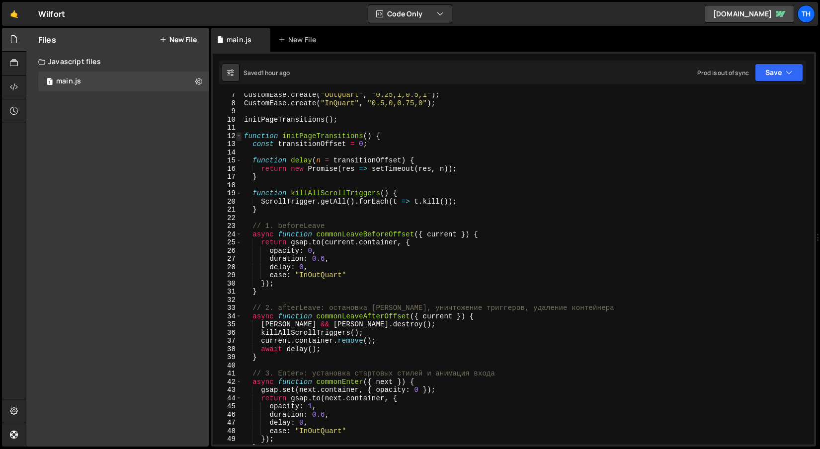
scroll to position [52, 0]
click at [240, 137] on span at bounding box center [238, 136] width 5 height 8
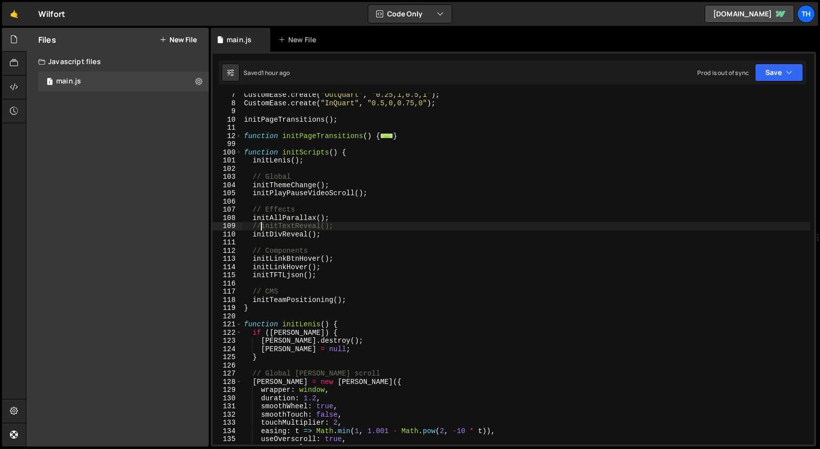
click at [260, 224] on div "CustomEase . create ( "OutQuart" , "0.25,1,0.5,1" ) ; CustomEase . create ( "In…" at bounding box center [526, 275] width 568 height 368
click at [777, 61] on div "Saved 1 hour ago Prod is out of sync Upgrade to Edit Save Save to Staging S Sav…" at bounding box center [512, 73] width 587 height 24
click at [777, 72] on button "Save" at bounding box center [779, 73] width 48 height 18
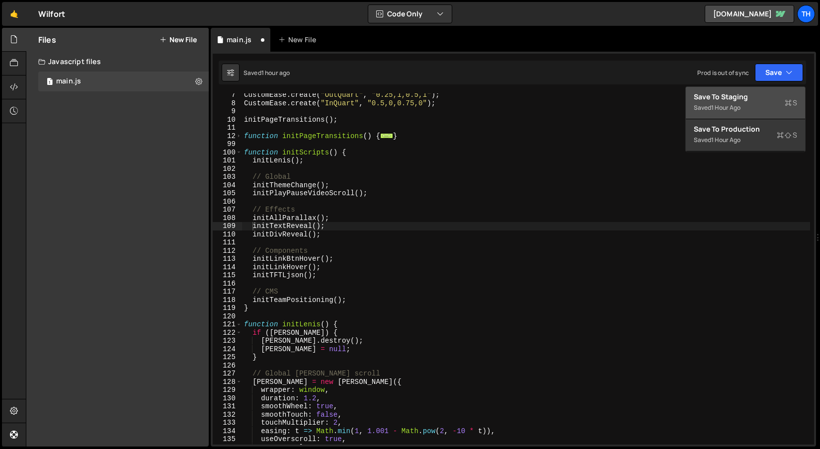
click at [760, 97] on div "Save to Staging S" at bounding box center [745, 97] width 103 height 10
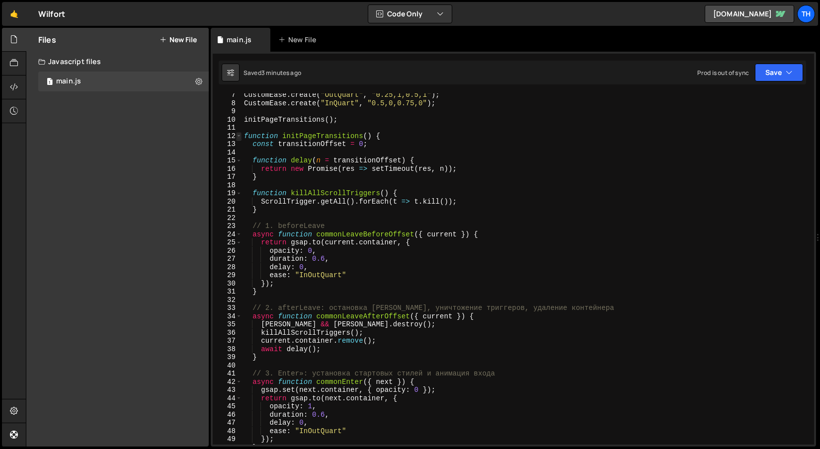
click at [238, 137] on span at bounding box center [238, 136] width 5 height 8
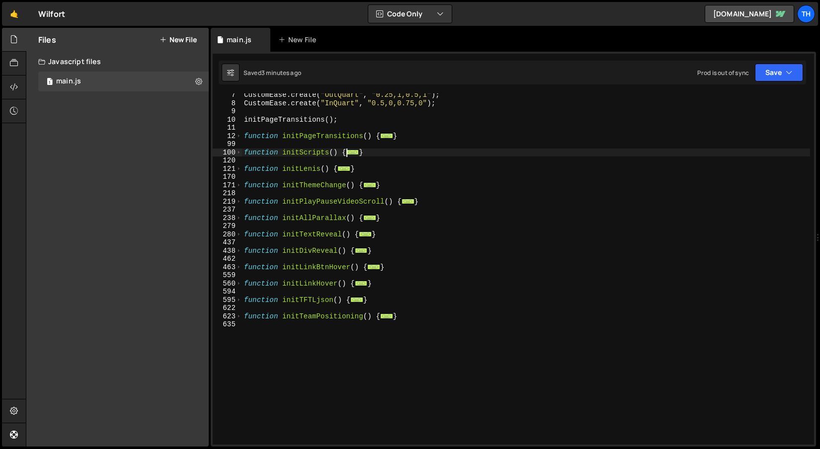
click at [241, 150] on div "100" at bounding box center [227, 153] width 29 height 8
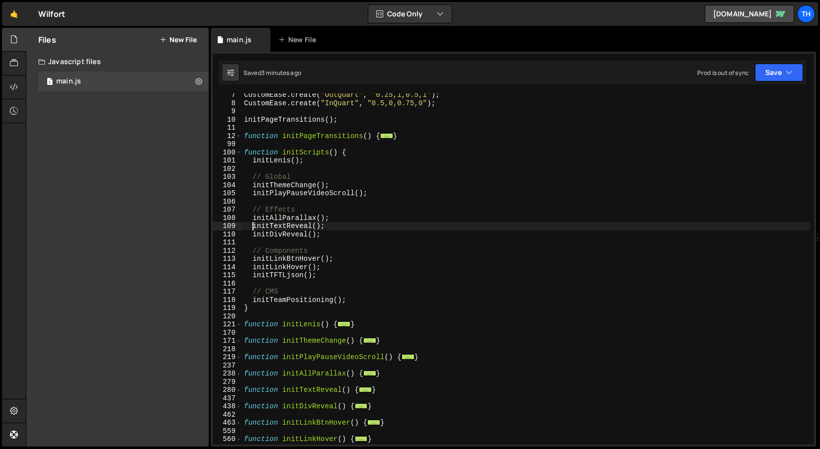
click at [241, 150] on div "100" at bounding box center [227, 153] width 29 height 8
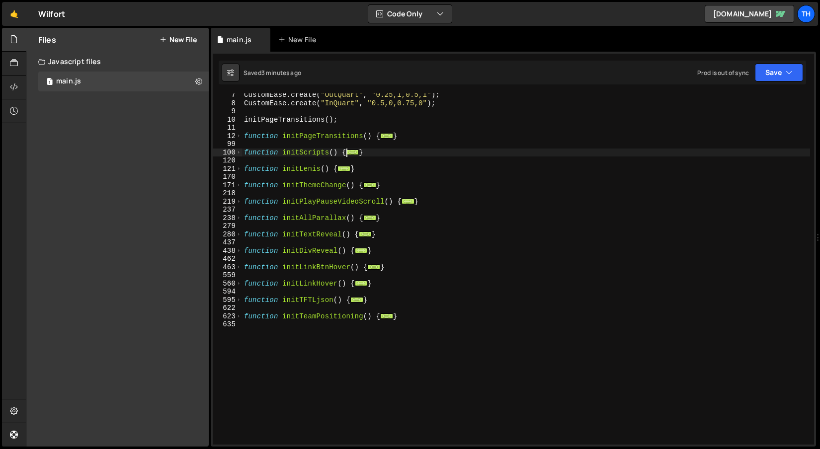
click at [241, 150] on div "100" at bounding box center [227, 153] width 29 height 8
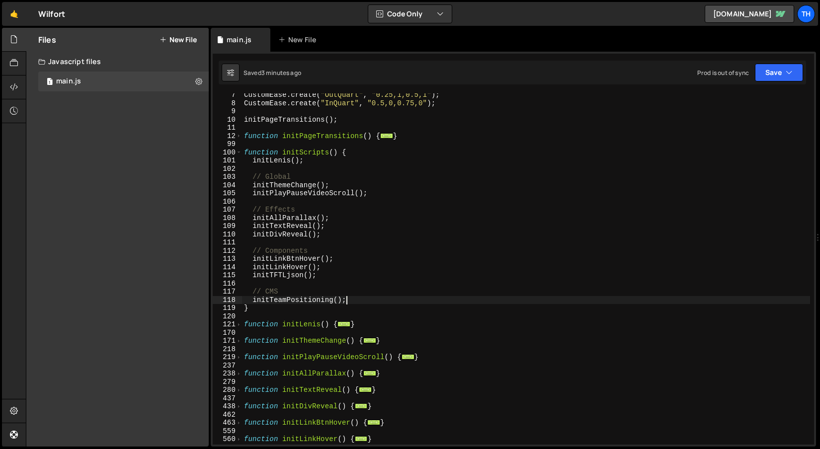
click at [350, 301] on div "CustomEase . create ( "OutQuart" , "0.25,1,0.5,1" ) ; CustomEase . create ( "In…" at bounding box center [526, 275] width 568 height 368
type textarea "initTeamPositioning();"
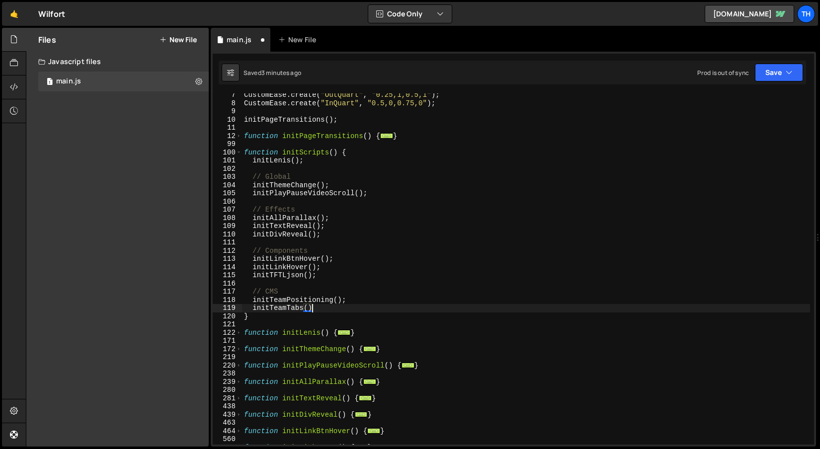
scroll to position [0, 4]
type textarea "initTeamTabs();"
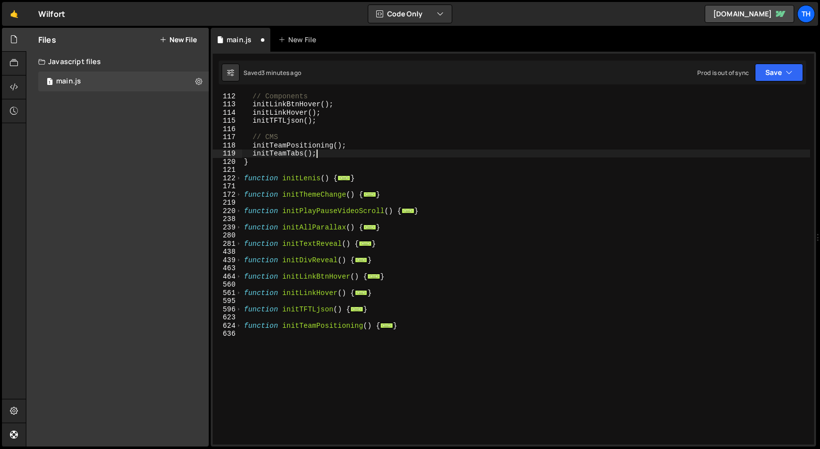
scroll to position [271, 0]
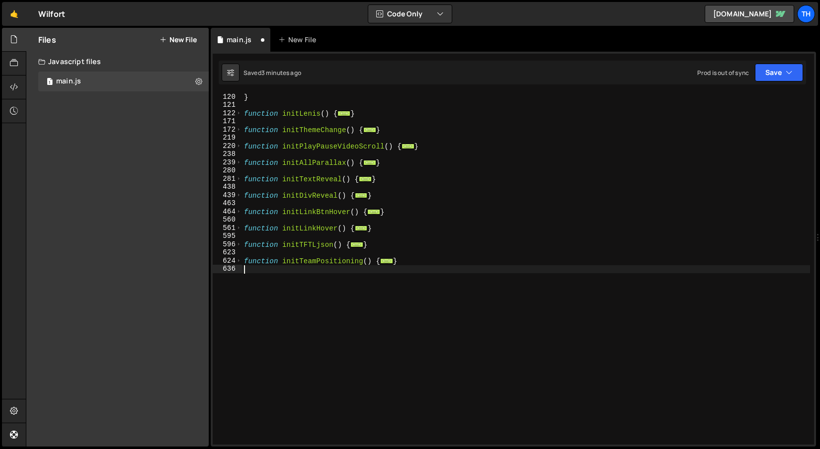
click at [261, 289] on div "} function initLenis ( ) { ... } function initThemeChange ( ) { ... } function …" at bounding box center [526, 277] width 568 height 368
paste textarea "}"
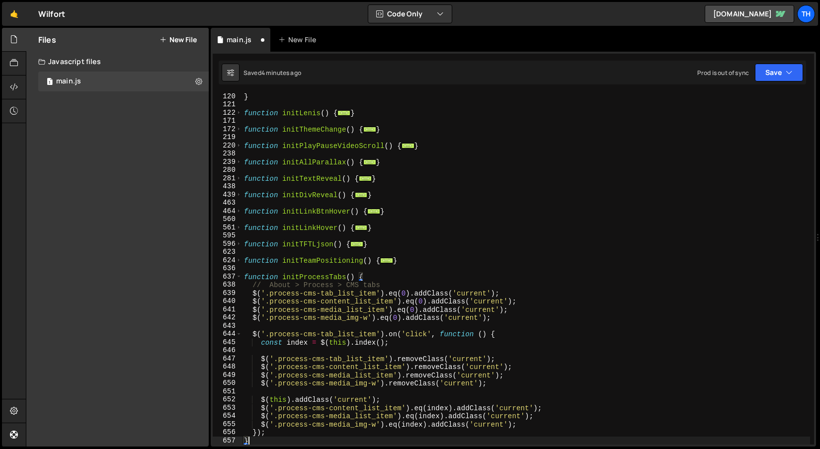
click at [326, 261] on div "} function initLenis ( ) { ... } function initThemeChange ( ) { ... } function …" at bounding box center [526, 276] width 568 height 368
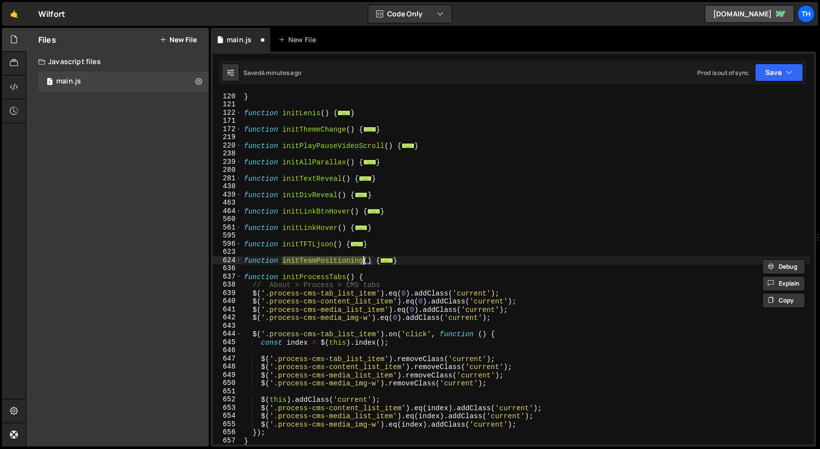
click at [313, 275] on div "} function initLenis ( ) { ... } function initThemeChange ( ) { ... } function …" at bounding box center [526, 276] width 568 height 368
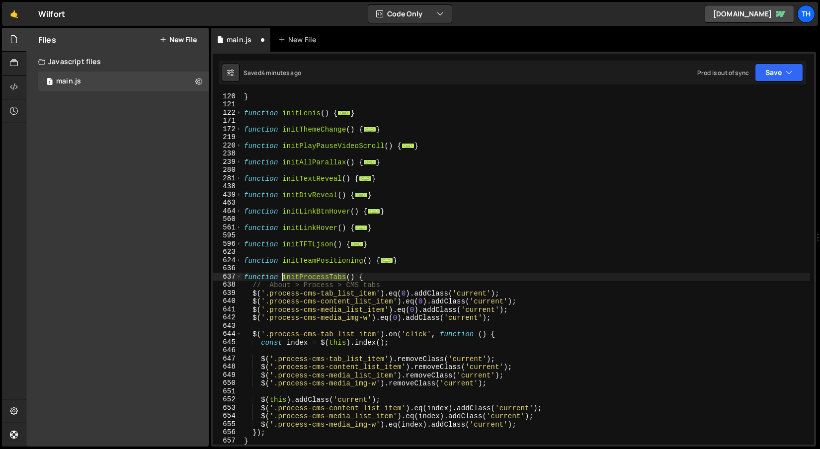
click at [313, 275] on div "} function initLenis ( ) { ... } function initThemeChange ( ) { ... } function …" at bounding box center [526, 276] width 568 height 368
paste textarea "TeamPositioning"
drag, startPoint x: 318, startPoint y: 276, endPoint x: 363, endPoint y: 277, distance: 45.2
click at [363, 277] on div "} function initLenis ( ) { ... } function initThemeChange ( ) { ... } function …" at bounding box center [526, 276] width 568 height 368
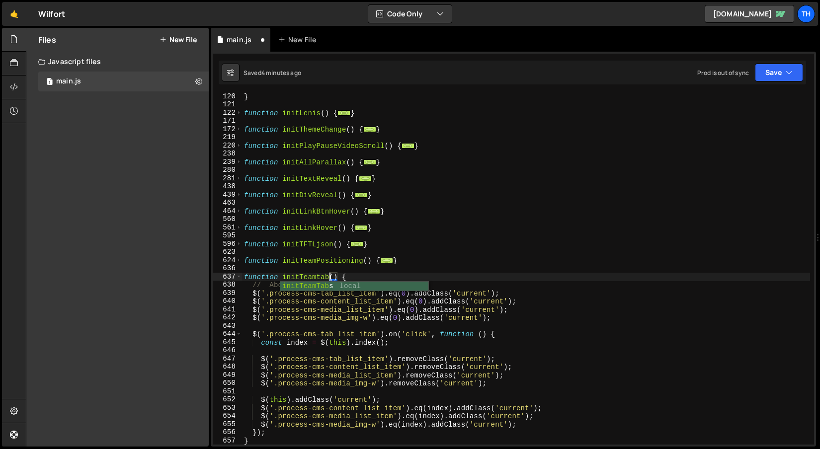
type textarea "function initTeamtabs() {"
click at [376, 265] on div "} function initLenis ( ) { ... } function initThemeChange ( ) { ... } function …" at bounding box center [526, 276] width 568 height 368
click at [321, 277] on div "} function initLenis ( ) { ... } function initThemeChange ( ) { ... } function …" at bounding box center [526, 276] width 568 height 368
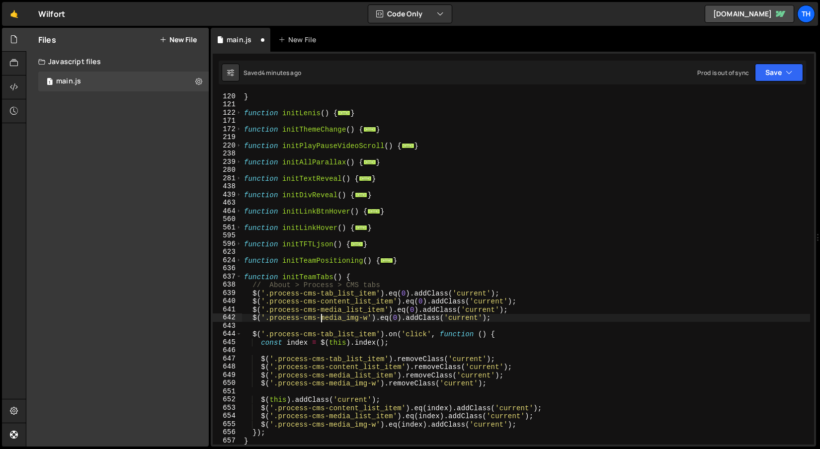
click at [319, 321] on div "} function initLenis ( ) { ... } function initThemeChange ( ) { ... } function …" at bounding box center [526, 276] width 568 height 368
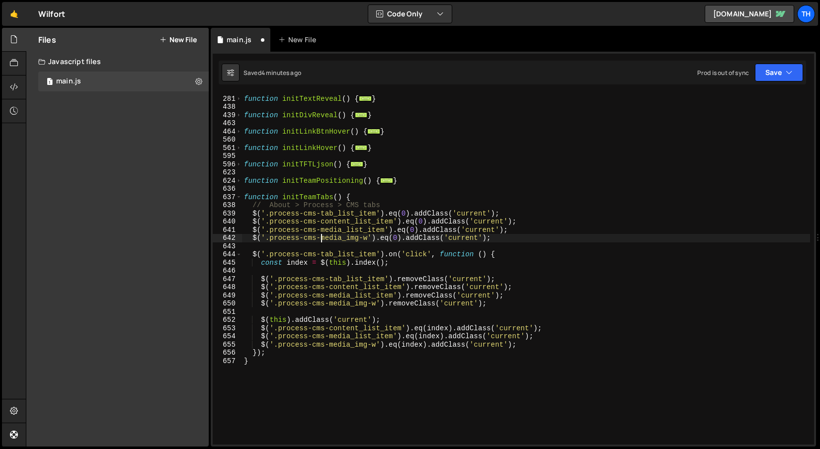
scroll to position [351, 0]
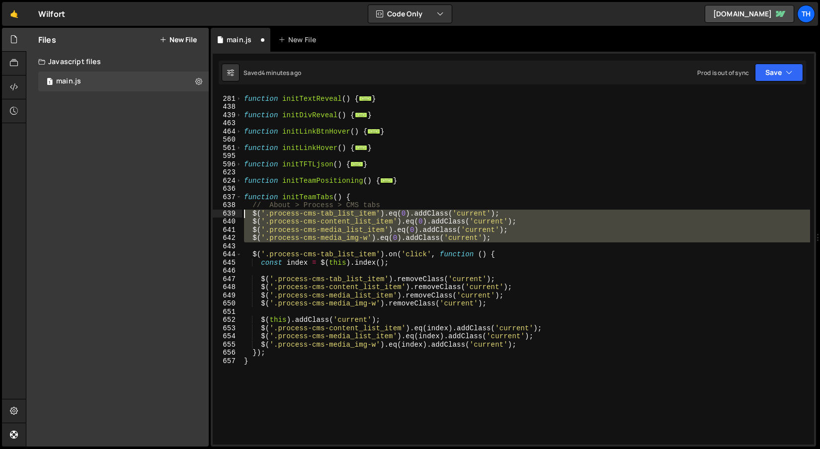
drag, startPoint x: 252, startPoint y: 248, endPoint x: 200, endPoint y: 215, distance: 62.3
click at [200, 215] on div "Files New File Create your first file Get started by starting a Javascript or C…" at bounding box center [423, 237] width 794 height 419
type textarea "$('.process-cms-tab_list_item').eq(0).addClass('current'); $('.process-cms-cont…"
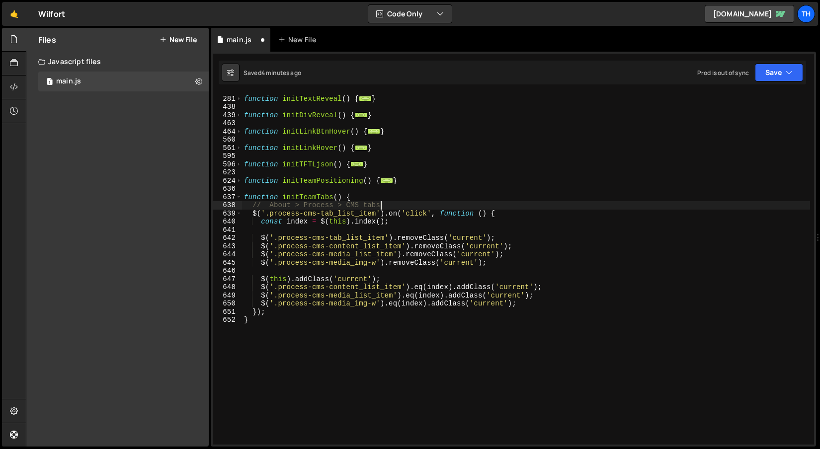
click at [412, 211] on div "function initTextReveal ( ) { ... } function initDivReveal ( ) { ... } function…" at bounding box center [526, 270] width 568 height 368
drag, startPoint x: 269, startPoint y: 213, endPoint x: 374, endPoint y: 210, distance: 104.9
click at [374, 210] on div "function initTextReveal ( ) { ... } function initDivReveal ( ) { ... } function…" at bounding box center [526, 270] width 568 height 368
paste textarea "team-cms"
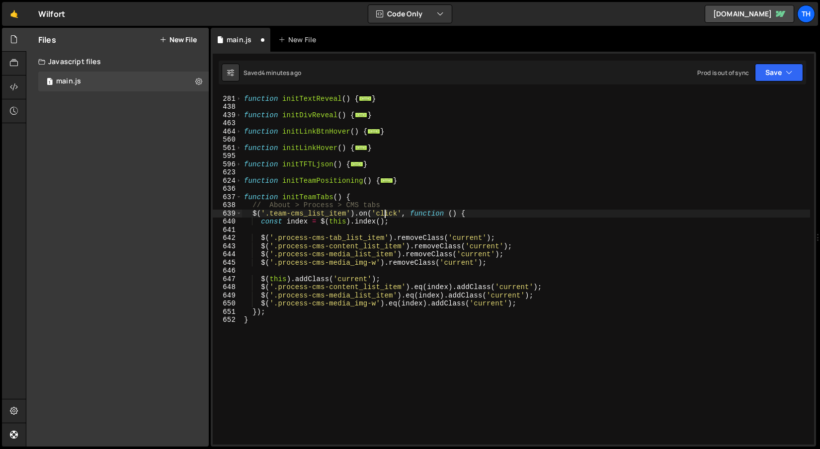
click at [386, 211] on div "function initTextReveal ( ) { ... } function initDivReveal ( ) { ... } function…" at bounding box center [526, 270] width 568 height 368
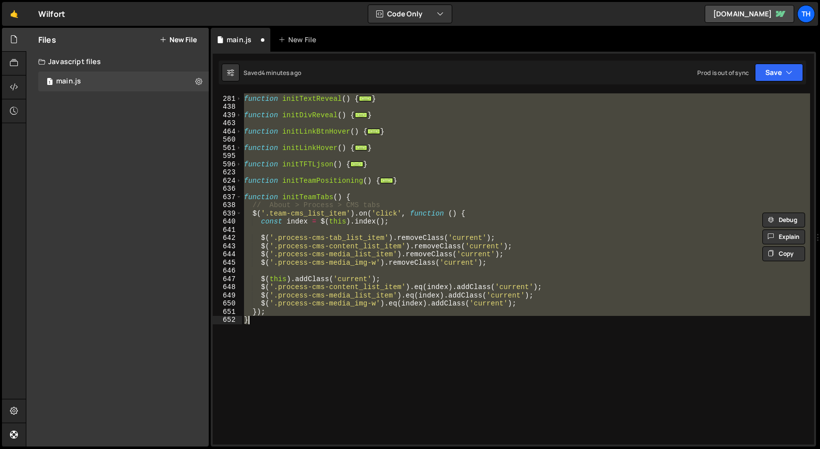
click at [386, 211] on div "function initTextReveal ( ) { ... } function initDivReveal ( ) { ... } function…" at bounding box center [526, 270] width 568 height 368
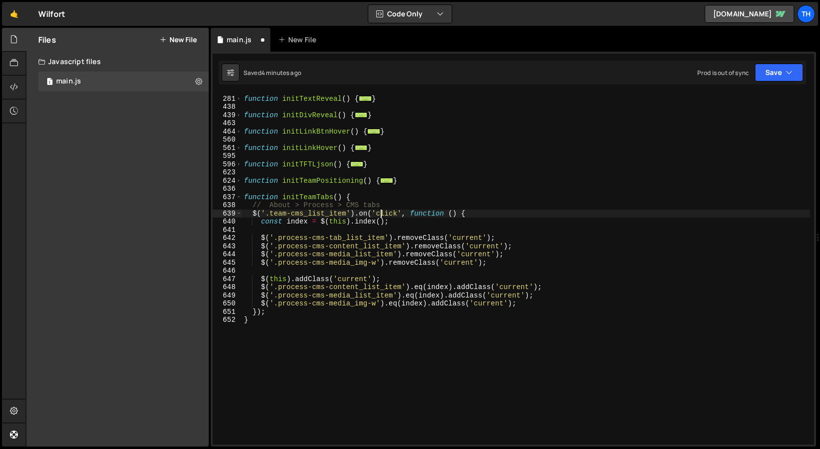
click at [379, 217] on div "function initTextReveal ( ) { ... } function initDivReveal ( ) { ... } function…" at bounding box center [526, 270] width 568 height 368
click at [330, 236] on div "function initTextReveal ( ) { ... } function initDivReveal ( ) { ... } function…" at bounding box center [526, 270] width 568 height 368
type textarea "$('.process-cms-tab_list_item').removeClass('current');"
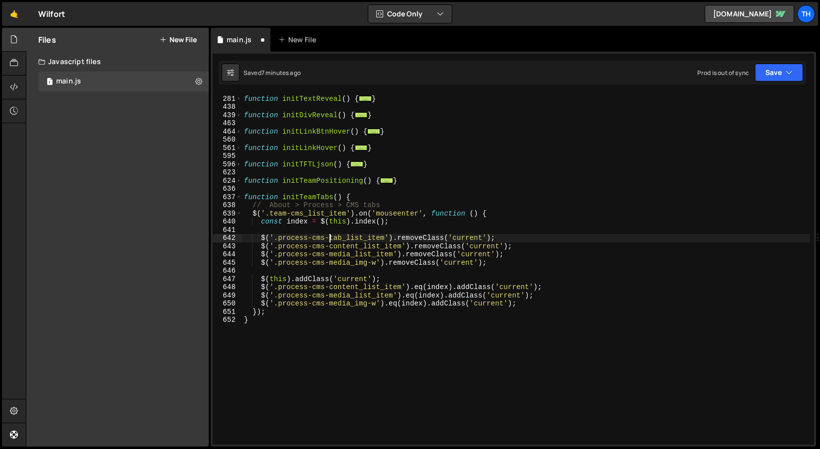
click at [332, 230] on div "function initTextReveal ( ) { ... } function initDivReveal ( ) { ... } function…" at bounding box center [526, 270] width 568 height 368
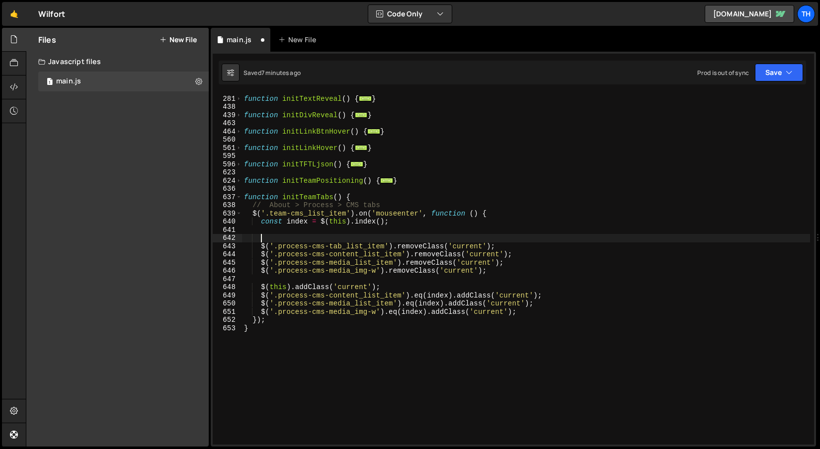
paste textarea "$(this).find('.subitem');"
click at [347, 242] on div "function initTextReveal ( ) { ... } function initDivReveal ( ) { ... } function…" at bounding box center [526, 270] width 568 height 368
click at [345, 237] on div "function initTextReveal ( ) { ... } function initDivReveal ( ) { ... } function…" at bounding box center [526, 270] width 568 height 368
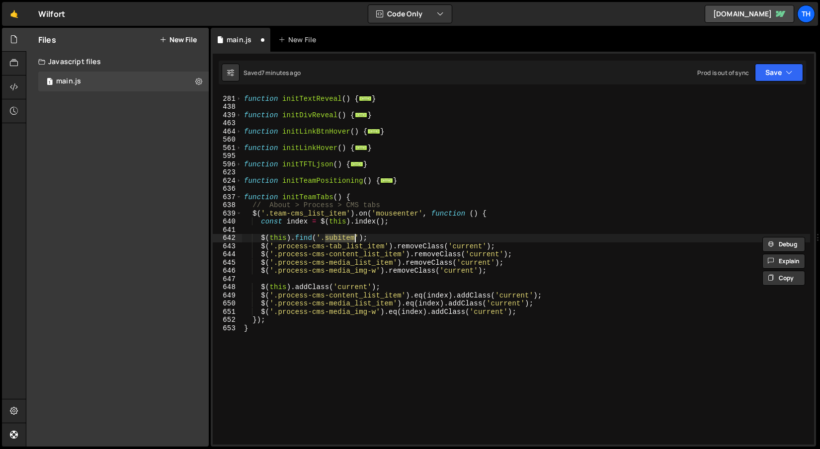
paste textarea "team-card_overlay"
click at [262, 247] on div "function initTextReveal ( ) { ... } function initDivReveal ( ) { ... } function…" at bounding box center [526, 270] width 568 height 368
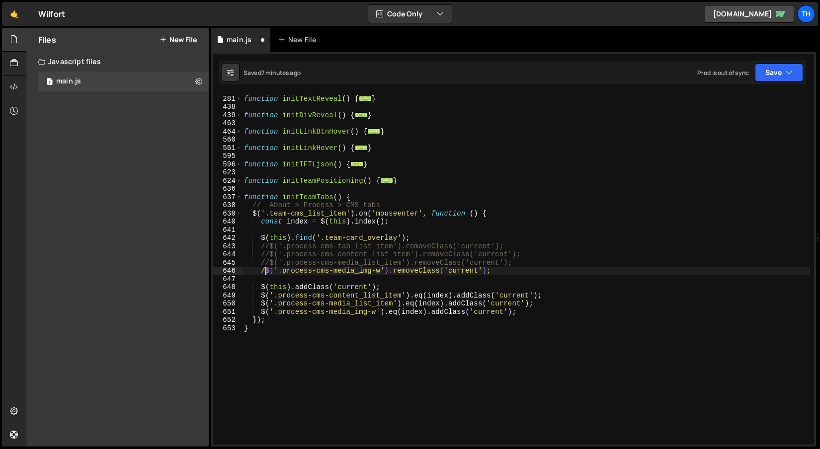
type textarea "//$('.process-cms-media_img-w').removeClass('current');"
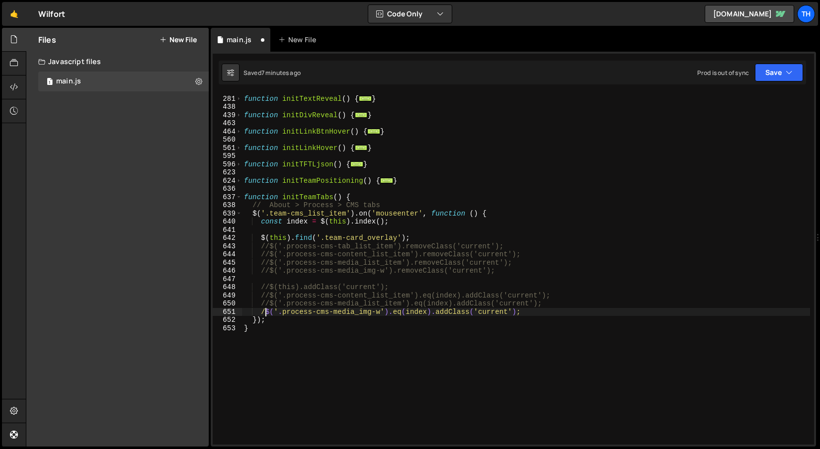
type textarea "//$('.process-cms-media_img-w').eq(index).addClass('current');"
click at [312, 234] on div "function initTextReveal ( ) { ... } function initDivReveal ( ) { ... } function…" at bounding box center [526, 270] width 568 height 368
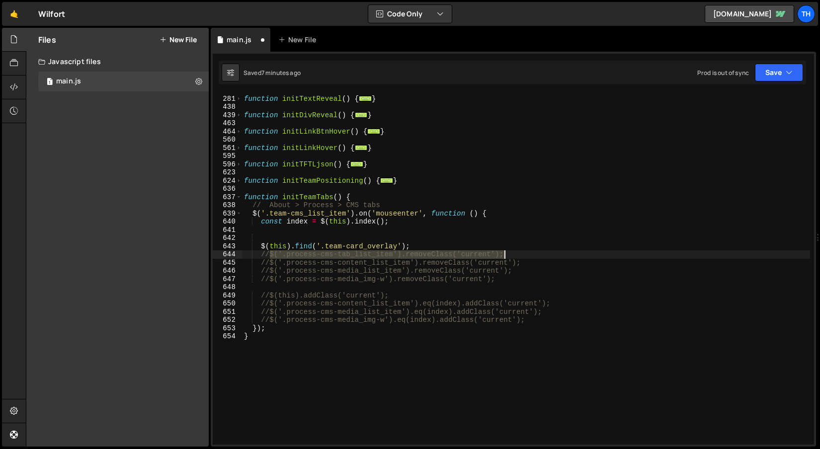
drag, startPoint x: 271, startPoint y: 255, endPoint x: 510, endPoint y: 253, distance: 239.0
click at [510, 253] on div "function initTextReveal ( ) { ... } function initDivReveal ( ) { ... } function…" at bounding box center [526, 270] width 568 height 368
type textarea "//$('.process-cms-tab_list_item').removeClass('current');"
click at [452, 240] on div "function initTextReveal ( ) { ... } function initDivReveal ( ) { ... } function…" at bounding box center [526, 270] width 568 height 368
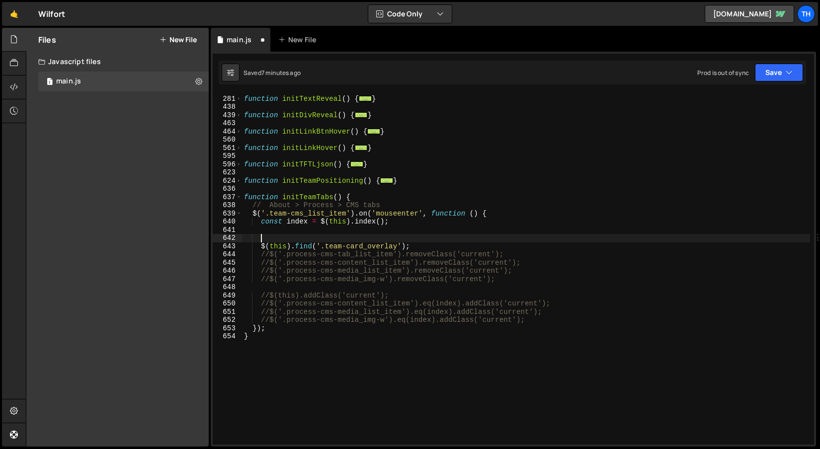
paste textarea "$('.process-cms-tab_list_item').removeClass('current');"
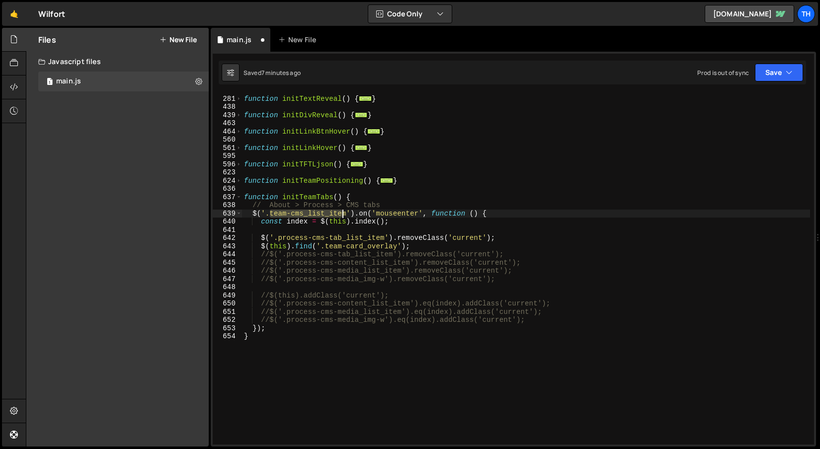
drag, startPoint x: 271, startPoint y: 214, endPoint x: 346, endPoint y: 217, distance: 75.1
click at [346, 217] on div "function initTextReveal ( ) { ... } function initDivReveal ( ) { ... } function…" at bounding box center [526, 270] width 568 height 368
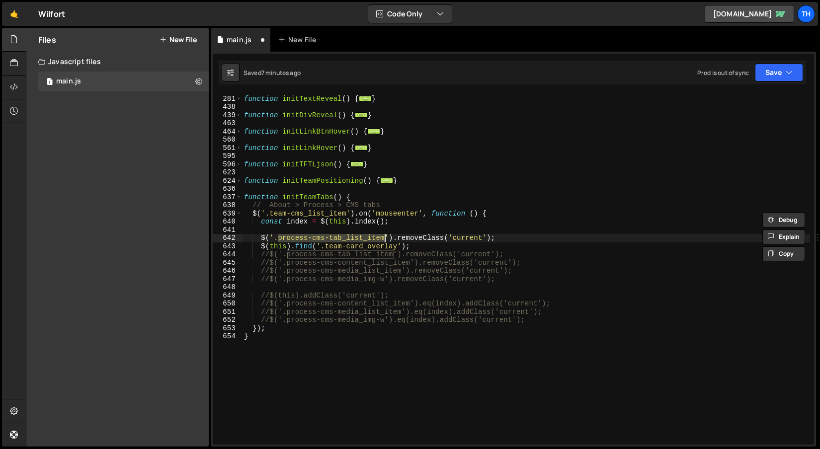
drag, startPoint x: 277, startPoint y: 236, endPoint x: 385, endPoint y: 235, distance: 107.3
click at [385, 235] on div "function initTextReveal ( ) { ... } function initDivReveal ( ) { ... } function…" at bounding box center [526, 270] width 568 height 368
paste textarea "team-cms"
click at [341, 248] on div "function initTextReveal ( ) { ... } function initDivReveal ( ) { ... } function…" at bounding box center [526, 270] width 568 height 368
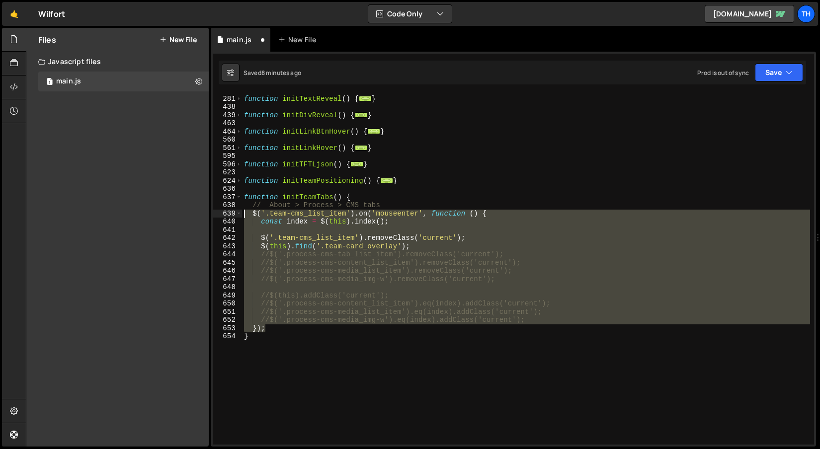
drag, startPoint x: 271, startPoint y: 329, endPoint x: 190, endPoint y: 217, distance: 138.5
click at [190, 217] on div "Files New File Create your first file Get started by starting a Javascript or C…" at bounding box center [423, 237] width 794 height 419
click at [271, 327] on div "function initTextReveal ( ) { ... } function initDivReveal ( ) { ... } function…" at bounding box center [526, 268] width 568 height 351
type textarea "});"
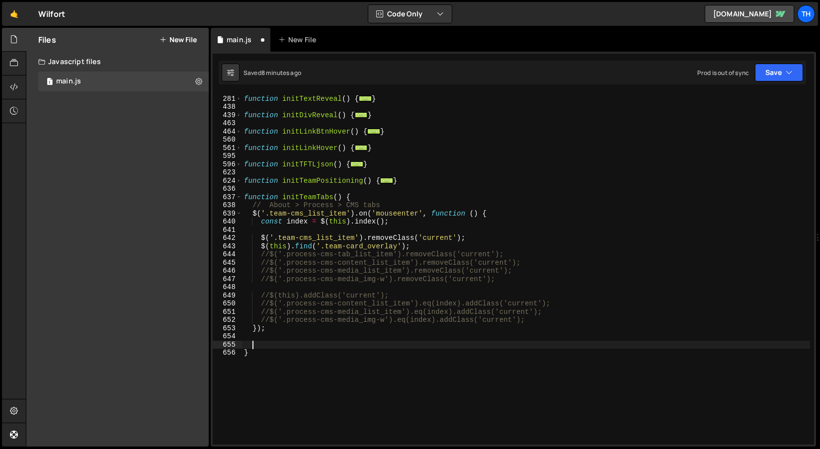
paste textarea "});"
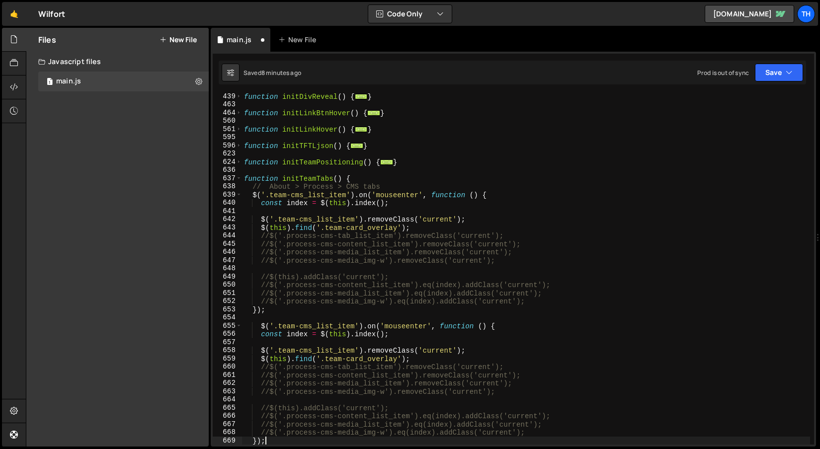
click at [259, 326] on div "function initDivReveal ( ) { ... } function initLinkBtnHover ( ) { ... } functi…" at bounding box center [526, 276] width 568 height 368
click at [402, 328] on div "function initDivReveal ( ) { ... } function initLinkBtnHover ( ) { ... } functi…" at bounding box center [526, 276] width 568 height 368
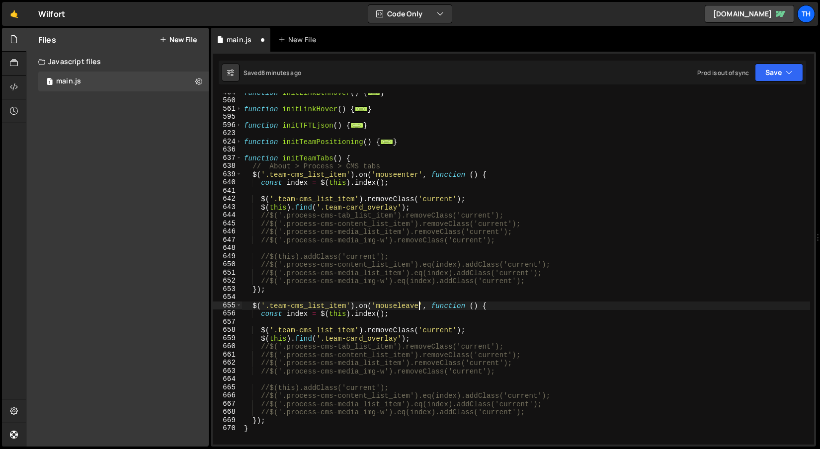
scroll to position [385, 0]
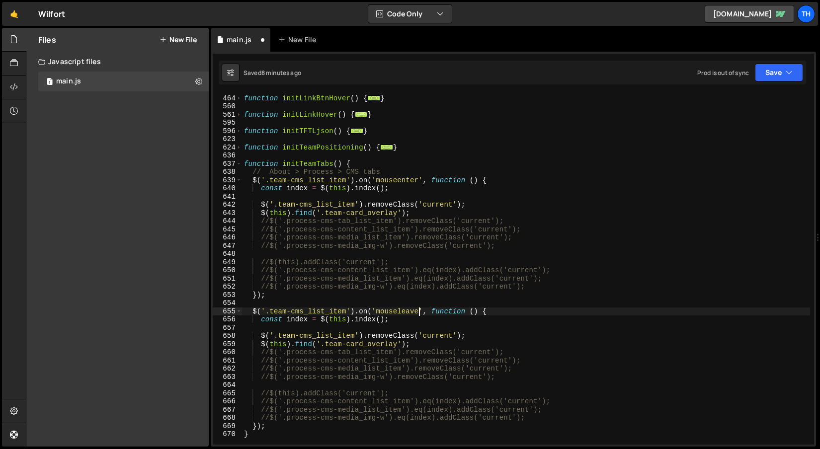
click at [333, 264] on div "function initLinkBtnHover ( ) { ... } function initLinkHover ( ) { ... } functi…" at bounding box center [526, 270] width 568 height 368
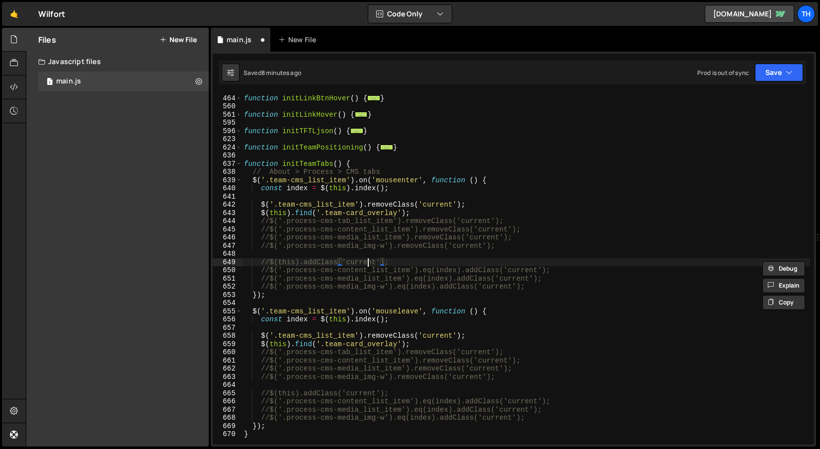
click at [368, 263] on div "function initLinkBtnHover ( ) { ... } function initLinkHover ( ) { ... } functi…" at bounding box center [526, 270] width 568 height 368
drag, startPoint x: 396, startPoint y: 263, endPoint x: 270, endPoint y: 263, distance: 125.7
click at [270, 263] on div "function initLinkBtnHover ( ) { ... } function initLinkHover ( ) { ... } functi…" at bounding box center [526, 270] width 568 height 368
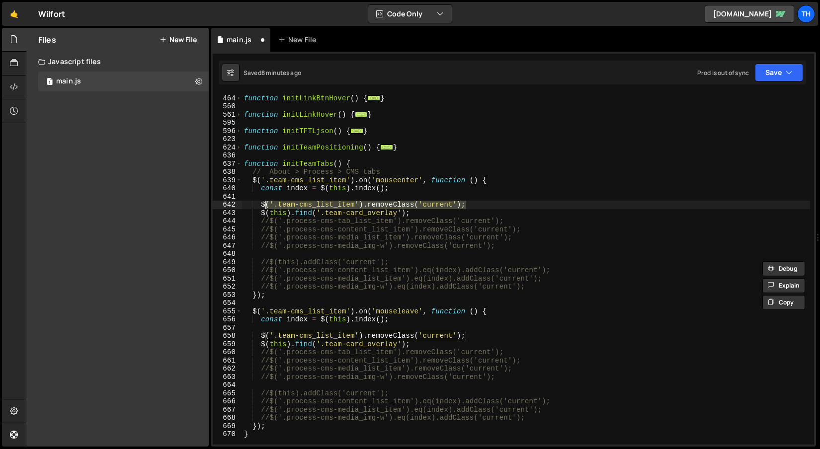
drag, startPoint x: 469, startPoint y: 205, endPoint x: 258, endPoint y: 202, distance: 211.7
click at [258, 202] on div "function initLinkBtnHover ( ) { ... } function initLinkHover ( ) { ... } functi…" at bounding box center [526, 270] width 568 height 368
click at [371, 213] on div "function initLinkBtnHover ( ) { ... } function initLinkHover ( ) { ... } functi…" at bounding box center [526, 270] width 568 height 368
drag, startPoint x: 471, startPoint y: 205, endPoint x: 259, endPoint y: 205, distance: 212.6
click at [259, 205] on div "function initLinkBtnHover ( ) { ... } function initLinkHover ( ) { ... } functi…" at bounding box center [526, 270] width 568 height 368
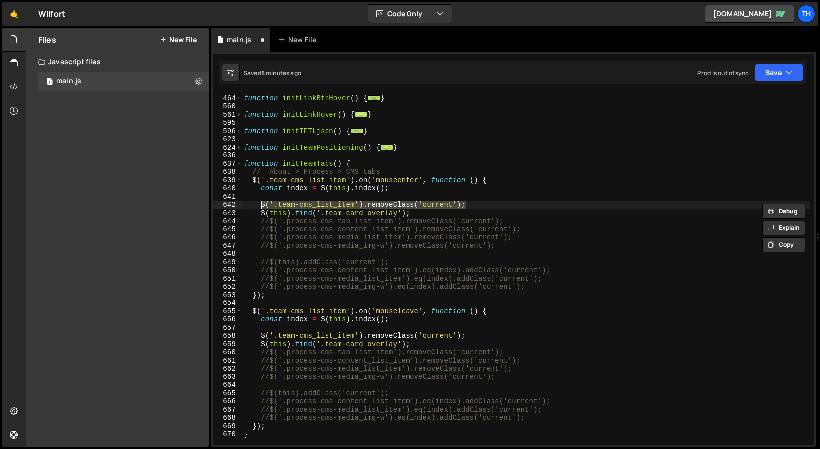
paste textarea "this).add"
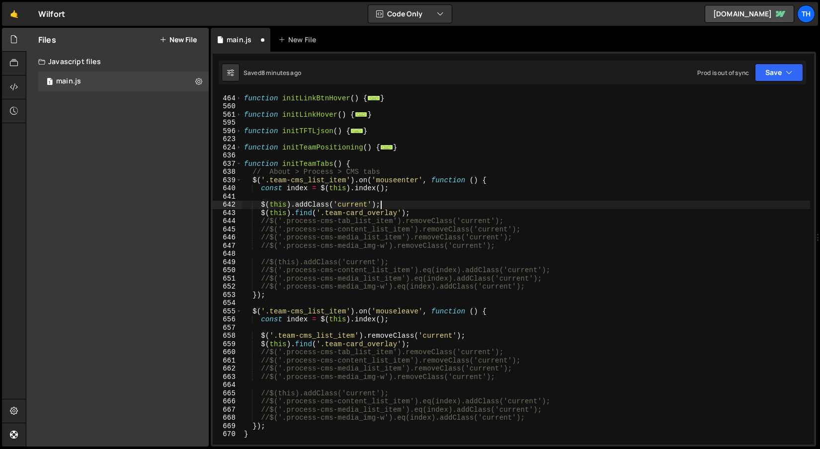
scroll to position [0, 9]
drag, startPoint x: 291, startPoint y: 206, endPoint x: 373, endPoint y: 207, distance: 82.0
click at [374, 207] on div "function initLinkBtnHover ( ) { ... } function initLinkHover ( ) { ... } functi…" at bounding box center [526, 270] width 568 height 368
drag, startPoint x: 377, startPoint y: 205, endPoint x: 291, endPoint y: 205, distance: 85.5
click at [291, 205] on div "function initLinkBtnHover ( ) { ... } function initLinkHover ( ) { ... } functi…" at bounding box center [526, 270] width 568 height 368
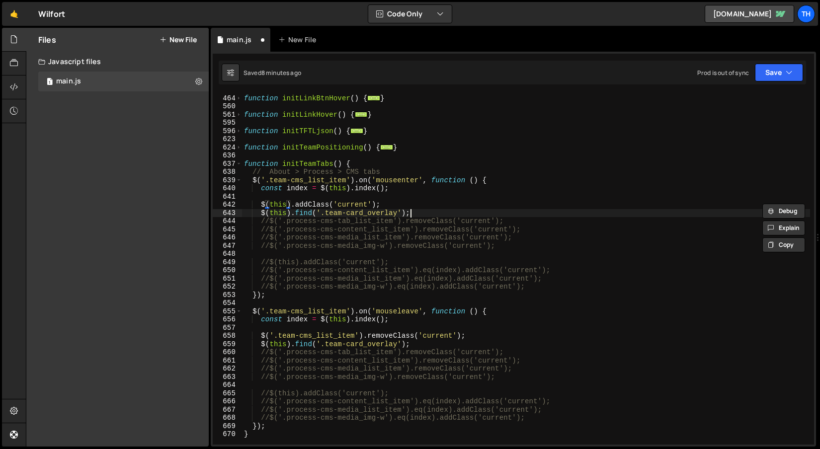
click at [408, 212] on div "function initLinkBtnHover ( ) { ... } function initLinkHover ( ) { ... } functi…" at bounding box center [526, 270] width 568 height 368
paste textarea ".addClass('current"
click at [406, 213] on div "function initLinkBtnHover ( ) { ... } function initLinkHover ( ) { ... } functi…" at bounding box center [526, 268] width 568 height 351
paste textarea ".addClass('current')"
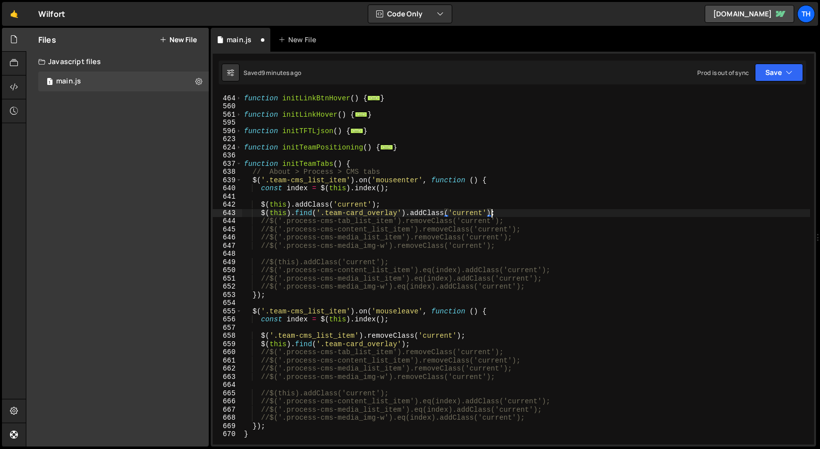
click at [481, 209] on div "function initLinkBtnHover ( ) { ... } function initLinkHover ( ) { ... } functi…" at bounding box center [526, 270] width 568 height 368
drag, startPoint x: 501, startPoint y: 213, endPoint x: 261, endPoint y: 215, distance: 240.0
click at [261, 215] on div "function initLinkBtnHover ( ) { ... } function initLinkHover ( ) { ... } functi…" at bounding box center [526, 270] width 568 height 368
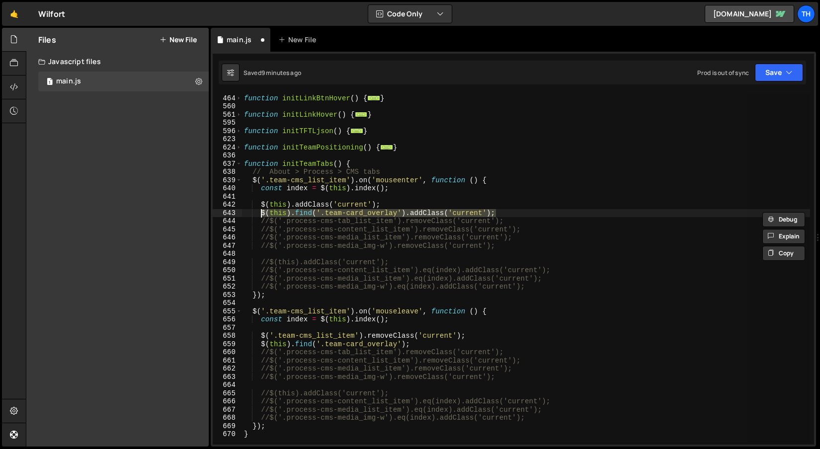
click at [389, 211] on div "function initLinkBtnHover ( ) { ... } function initLinkHover ( ) { ... } functi…" at bounding box center [526, 268] width 568 height 351
click at [390, 207] on div "function initLinkBtnHover ( ) { ... } function initLinkHover ( ) { ... } functi…" at bounding box center [526, 270] width 568 height 368
type textarea "$(this).addClass('current');"
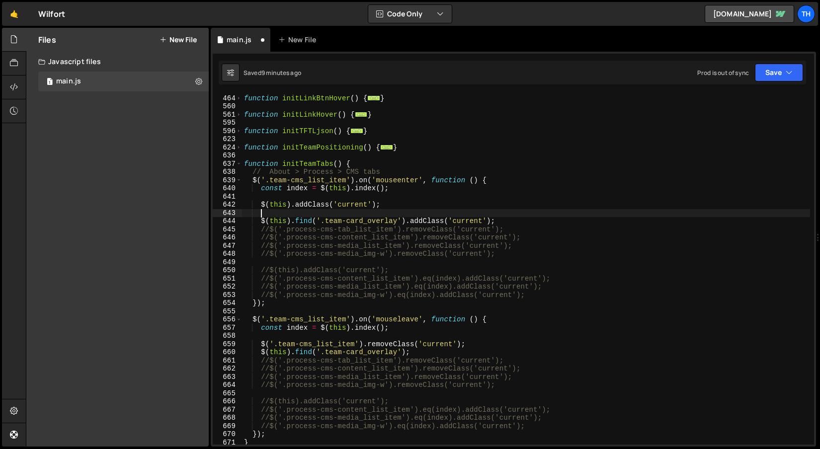
scroll to position [0, 0]
paste textarea "$(this).find('.team-card_overlay').addClass('current');"
click at [382, 215] on div "function initLinkBtnHover ( ) { ... } function initLinkHover ( ) { ... } functi…" at bounding box center [526, 270] width 568 height 368
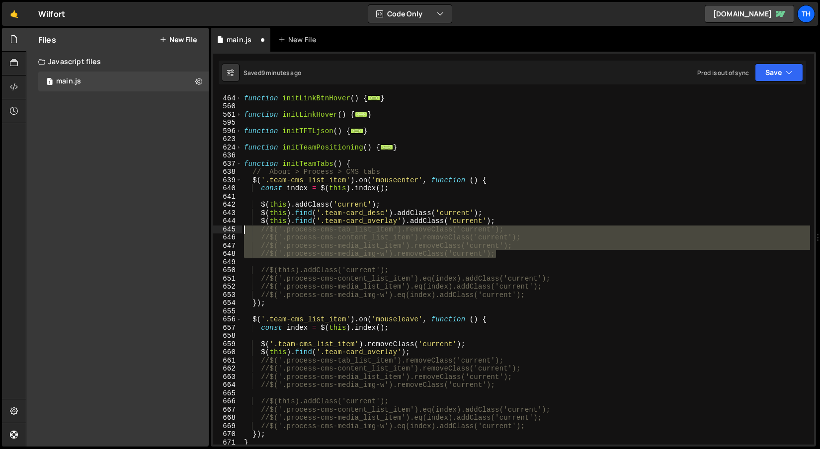
drag, startPoint x: 509, startPoint y: 254, endPoint x: 182, endPoint y: 227, distance: 328.0
click at [182, 227] on div "Files New File Create your first file Get started by starting a Javascript or C…" at bounding box center [423, 237] width 794 height 419
type textarea "//$('.process-cms-tab_list_item').removeClass('current'); //$('.process-cms-con…"
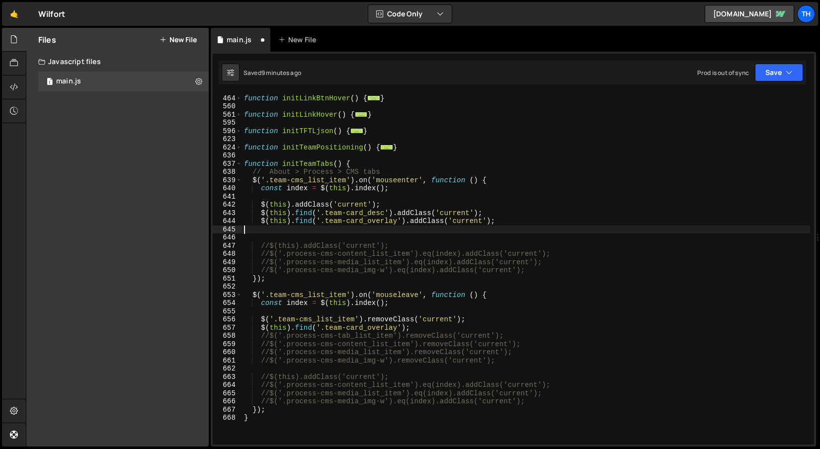
scroll to position [0, 0]
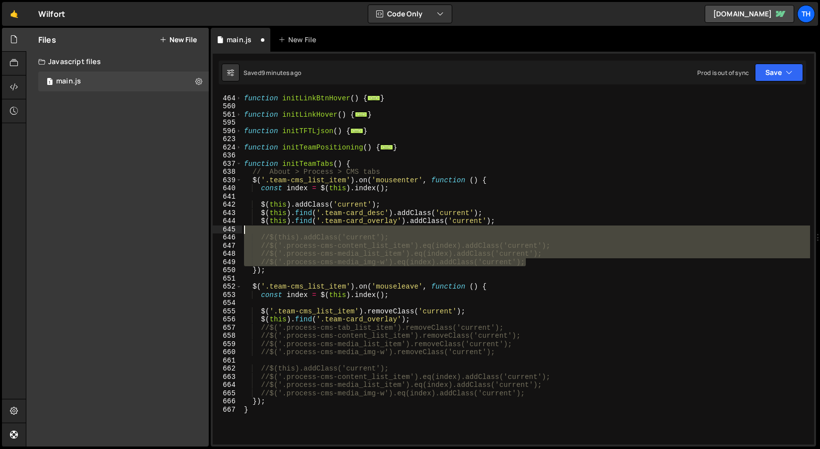
drag, startPoint x: 536, startPoint y: 263, endPoint x: 198, endPoint y: 230, distance: 339.5
click at [198, 230] on div "Files New File Create your first file Get started by starting a Javascript or C…" at bounding box center [423, 237] width 794 height 419
type textarea "//$(this).addClass('current');"
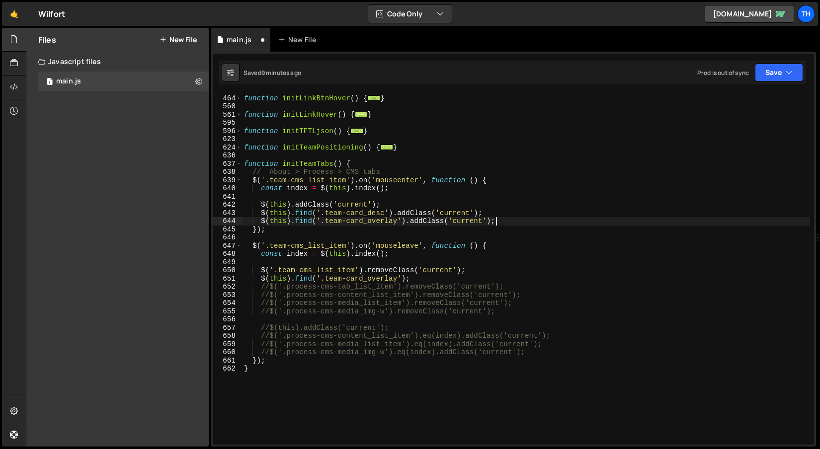
click at [501, 216] on div "function initLinkBtnHover ( ) { ... } function initLinkHover ( ) { ... } functi…" at bounding box center [526, 270] width 568 height 368
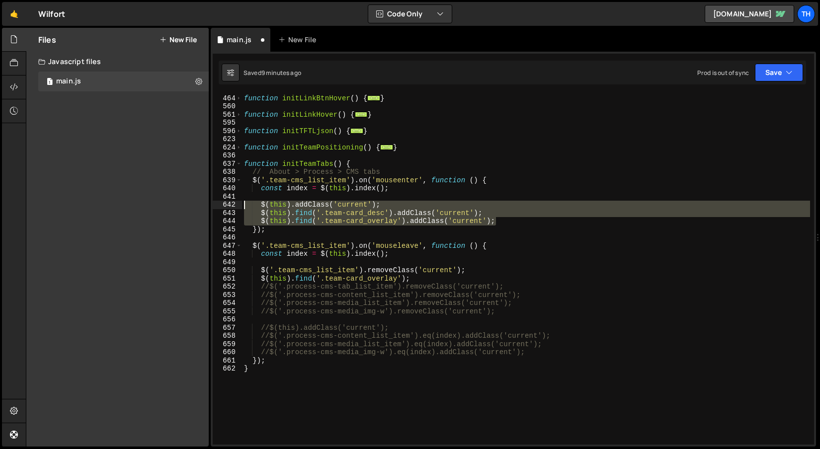
drag, startPoint x: 505, startPoint y: 222, endPoint x: 198, endPoint y: 206, distance: 307.5
click at [198, 206] on div "Files New File Create your first file Get started by starting a Javascript or C…" at bounding box center [423, 237] width 794 height 419
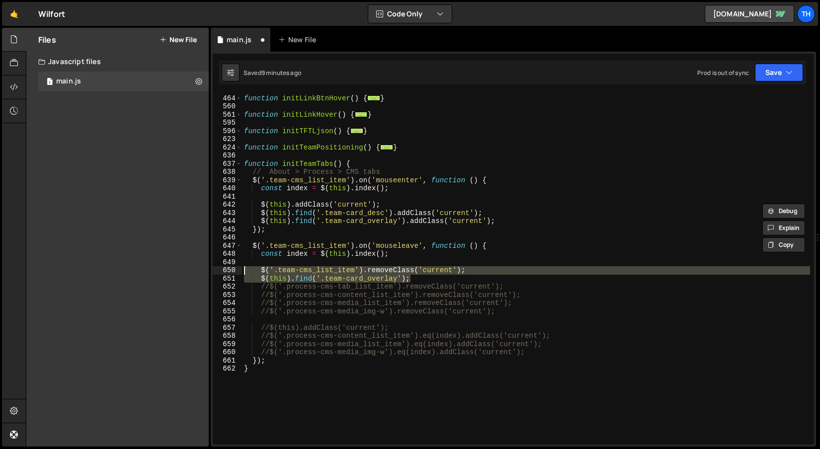
drag, startPoint x: 423, startPoint y: 277, endPoint x: 136, endPoint y: 273, distance: 287.2
click at [136, 273] on div "Files New File Create your first file Get started by starting a Javascript or C…" at bounding box center [423, 237] width 794 height 419
paste textarea "this).find('.team-card_overlay').addClass('current"
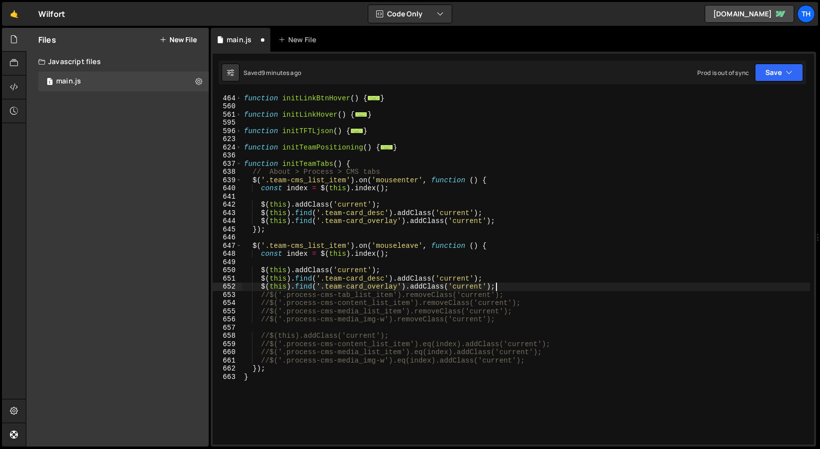
click at [425, 298] on div "function initLinkBtnHover ( ) { ... } function initLinkHover ( ) { ... } functi…" at bounding box center [526, 270] width 568 height 368
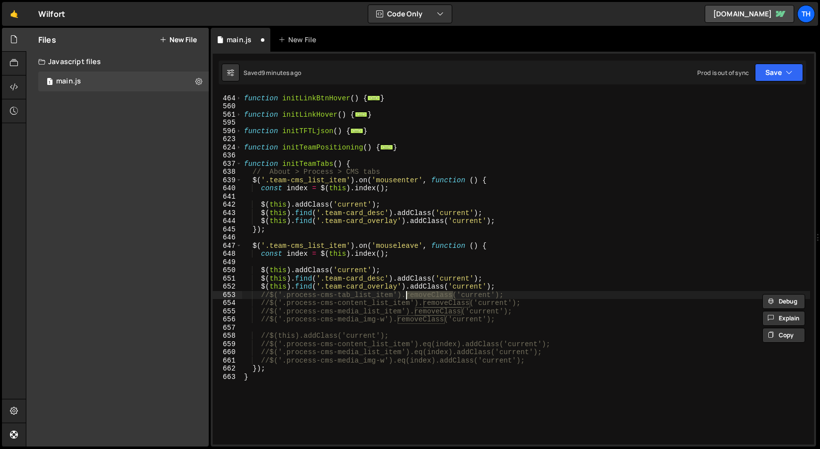
click at [415, 280] on div "function initLinkBtnHover ( ) { ... } function initLinkHover ( ) { ... } functi…" at bounding box center [526, 270] width 568 height 368
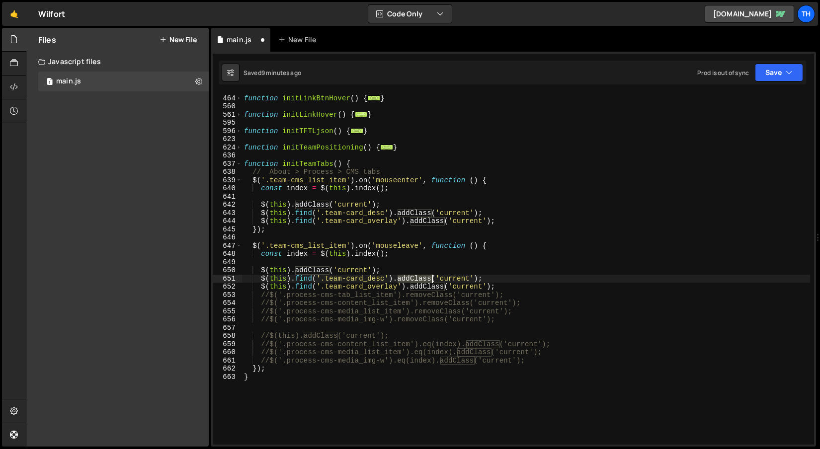
click at [415, 280] on div "function initLinkBtnHover ( ) { ... } function initLinkHover ( ) { ... } functi…" at bounding box center [526, 270] width 568 height 368
paste textarea "remove"
click at [415, 288] on div "function initLinkBtnHover ( ) { ... } function initLinkHover ( ) { ... } functi…" at bounding box center [526, 270] width 568 height 368
paste textarea "remove"
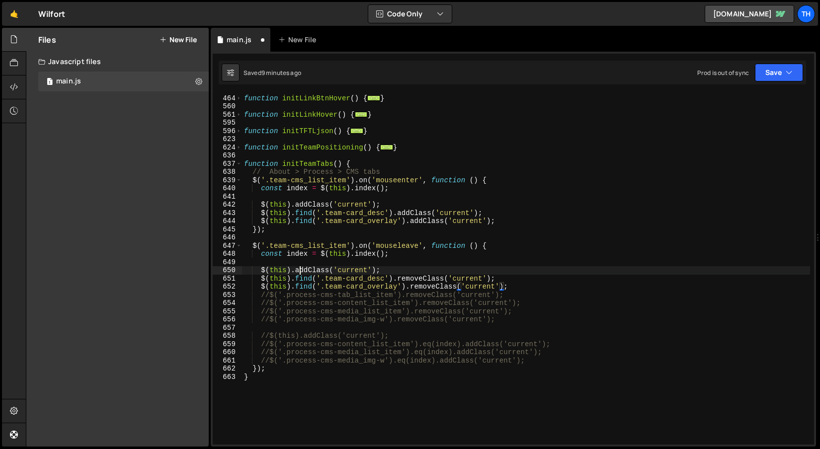
click at [298, 270] on div "function initLinkBtnHover ( ) { ... } function initLinkHover ( ) { ... } functi…" at bounding box center [526, 270] width 568 height 368
paste textarea "remove"
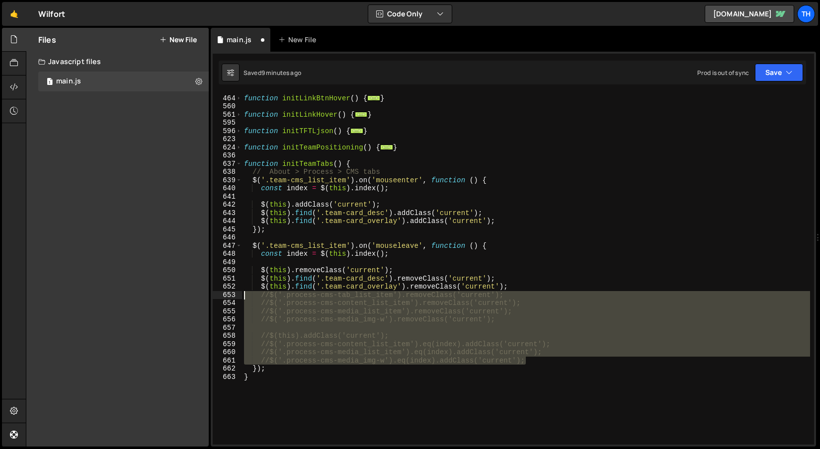
drag, startPoint x: 533, startPoint y: 361, endPoint x: 149, endPoint y: 296, distance: 390.1
click at [149, 296] on div "Files New File Create your first file Get started by starting a Javascript or C…" at bounding box center [423, 237] width 794 height 419
type textarea "//$('.process-cms-tab_list_item').removeClass('current'); //$('.process-cms-con…"
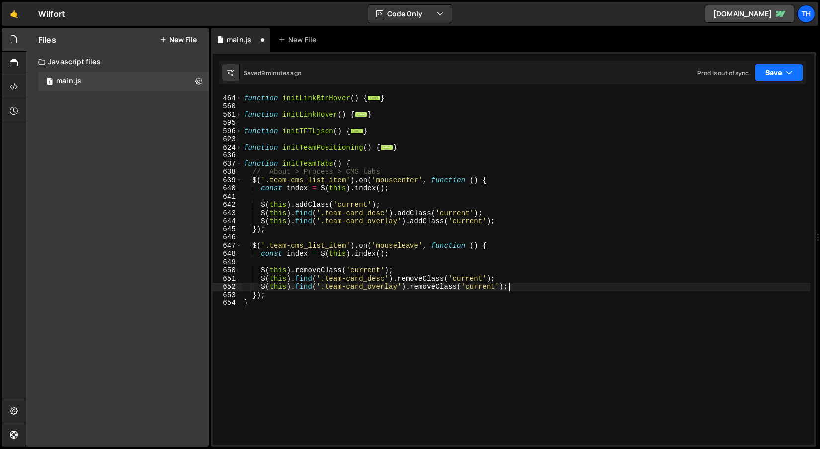
click at [760, 77] on button "Save" at bounding box center [779, 73] width 48 height 18
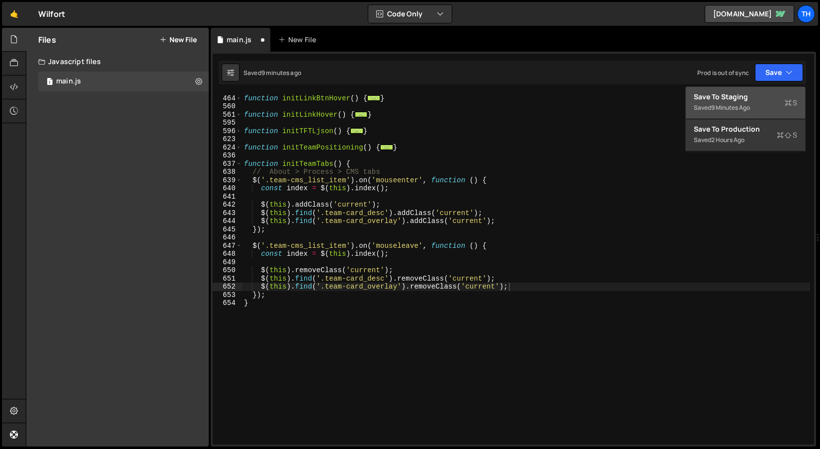
click at [749, 93] on div "Save to Staging S" at bounding box center [745, 97] width 103 height 10
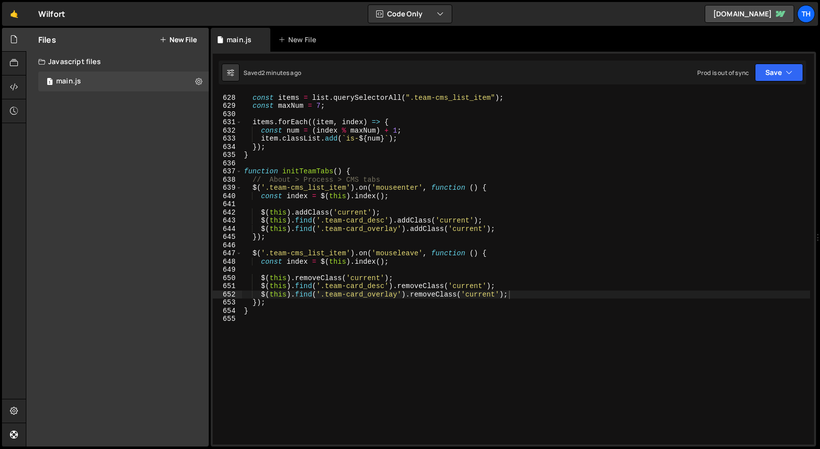
scroll to position [5138, 0]
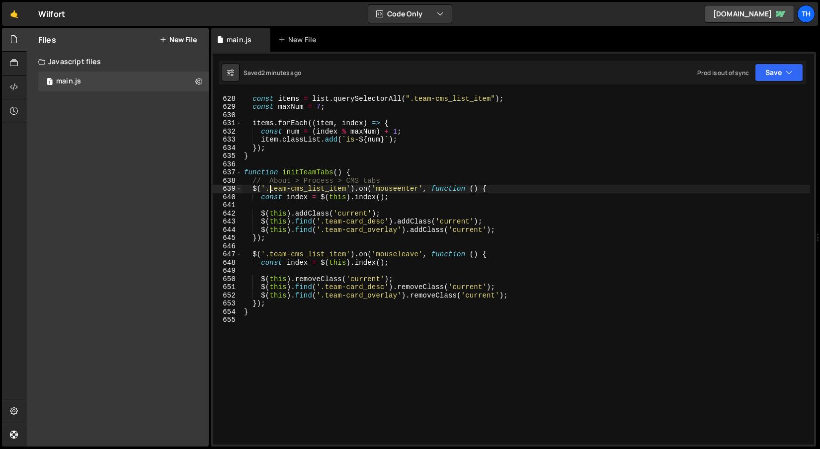
click at [271, 189] on div "const items = list . querySelectorAll ( ".team-cms_list_item" ) ; const maxNum …" at bounding box center [526, 270] width 568 height 368
drag, startPoint x: 346, startPoint y: 188, endPoint x: 270, endPoint y: 187, distance: 75.5
click at [270, 188] on div "const items = list . querySelectorAll ( ".team-cms_list_item" ) ; const maxNum …" at bounding box center [526, 270] width 568 height 368
paste textarea "ard"
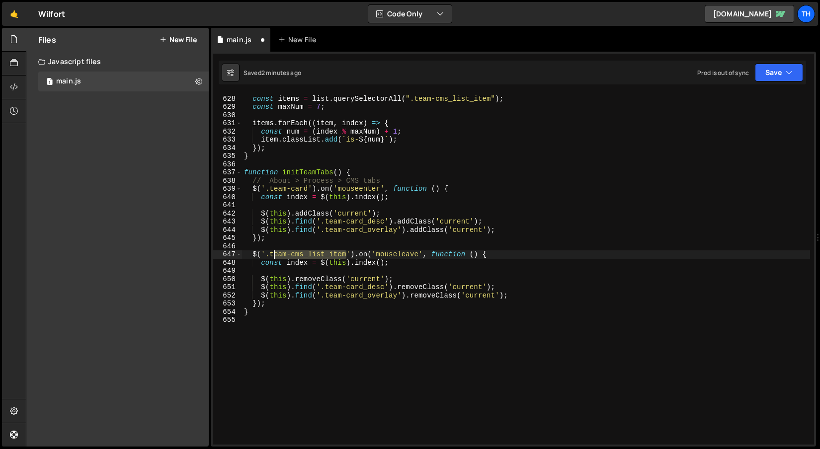
drag, startPoint x: 347, startPoint y: 253, endPoint x: 272, endPoint y: 254, distance: 74.5
click at [272, 254] on div "const items = list . querySelectorAll ( ".team-cms_list_item" ) ; const maxNum …" at bounding box center [526, 270] width 568 height 368
drag, startPoint x: 270, startPoint y: 254, endPoint x: 345, endPoint y: 252, distance: 75.1
click at [345, 252] on div "const items = list . querySelectorAll ( ".team-cms_list_item" ) ; const maxNum …" at bounding box center [526, 270] width 568 height 368
paste textarea "ard"
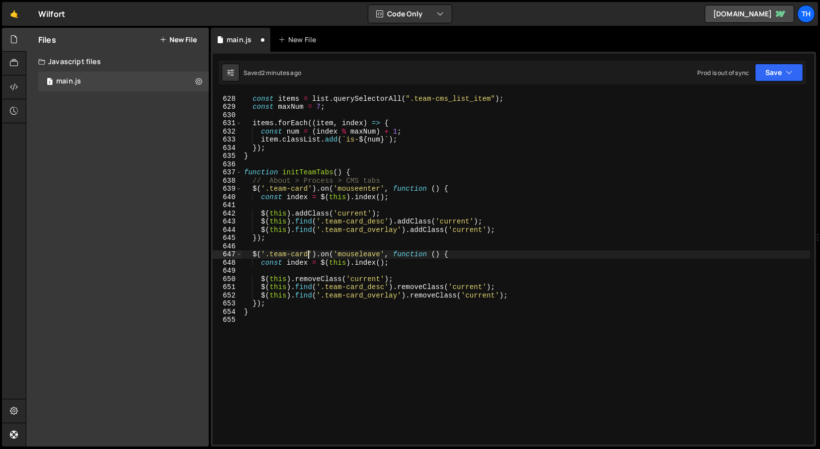
click at [383, 229] on div "const items = list . querySelectorAll ( ".team-cms_list_item" ) ; const maxNum …" at bounding box center [526, 270] width 568 height 368
type textarea "$(this).find('.team-card_overlay').addClass('current');"
click at [350, 205] on div "const items = list . querySelectorAll ( ".team-cms_list_item" ) ; const maxNum …" at bounding box center [526, 270] width 568 height 368
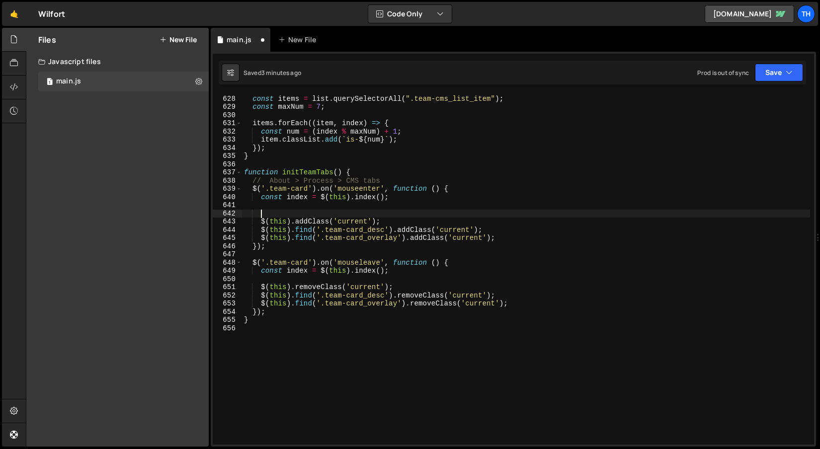
paste textarea "$(this).closest('.subitem');"
type textarea "$(this).closest('.subitem');"
click at [391, 220] on div "const items = list . querySelectorAll ( ".team-cms_list_item" ) ; const maxNum …" at bounding box center [526, 270] width 568 height 368
type textarea "$(this).addClass('current');"
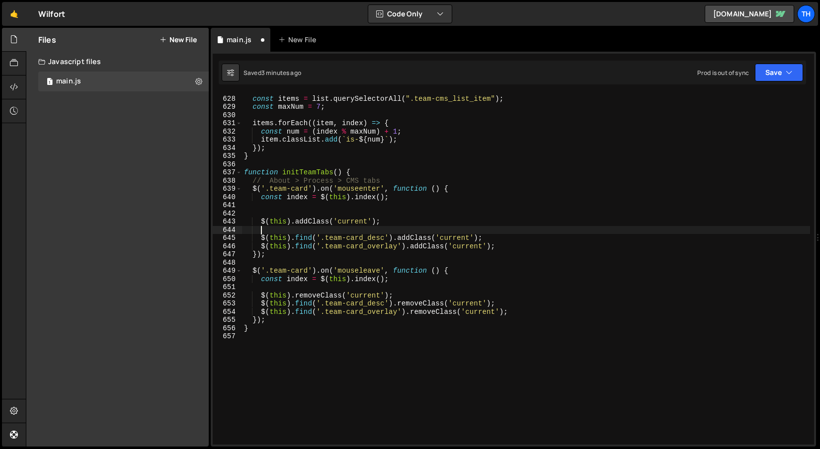
paste textarea "$(this).closest('.subitem');"
type textarea "$(this).closest('.subitem');"
type textarea "$(this).addClass('current');"
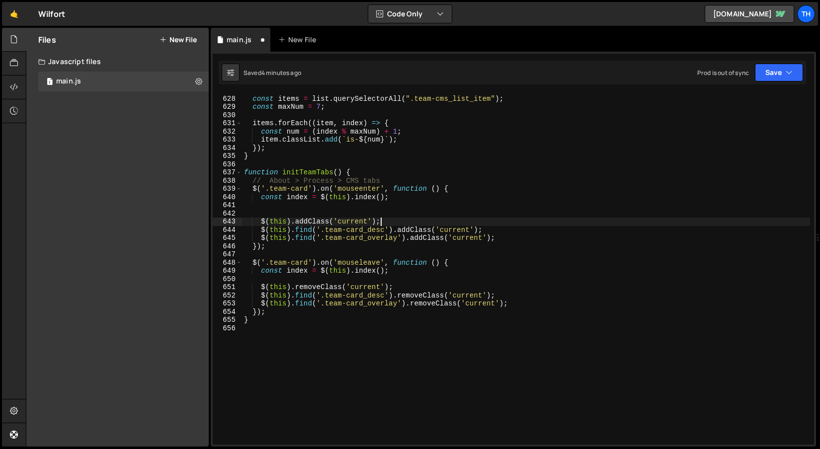
scroll to position [0, 0]
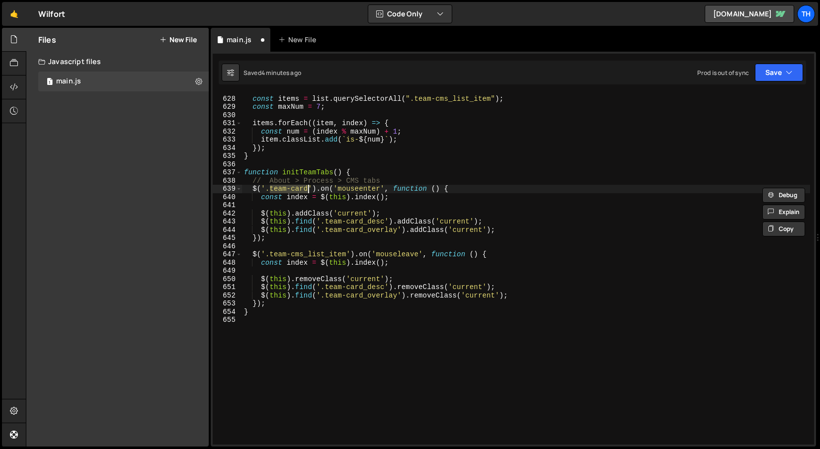
type textarea "$('.team-card').on('mouseleave', function () {"
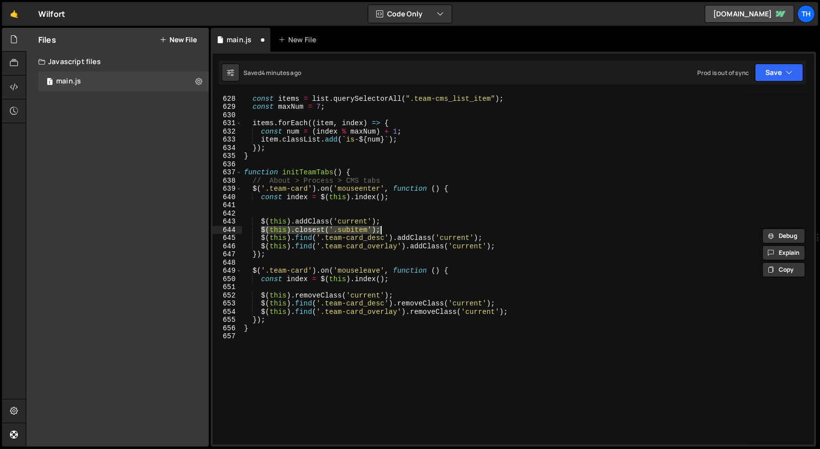
click at [350, 228] on div "const items = list . querySelectorAll ( ".team-cms_list_item" ) ; const maxNum …" at bounding box center [526, 268] width 568 height 351
click at [350, 228] on div "const items = list . querySelectorAll ( ".team-cms_list_item" ) ; const maxNum …" at bounding box center [526, 270] width 568 height 368
paste textarea "team-cms_list_"
type textarea "$(this).closest('.team-cms_list_item');"
drag, startPoint x: 433, startPoint y: 231, endPoint x: 261, endPoint y: 232, distance: 172.4
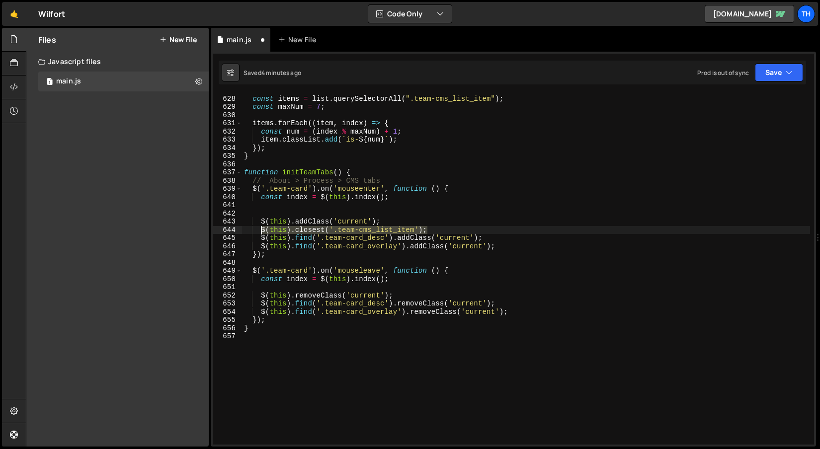
click at [261, 232] on div "const items = list . querySelectorAll ( ".team-cms_list_item" ) ; const maxNum …" at bounding box center [526, 270] width 568 height 368
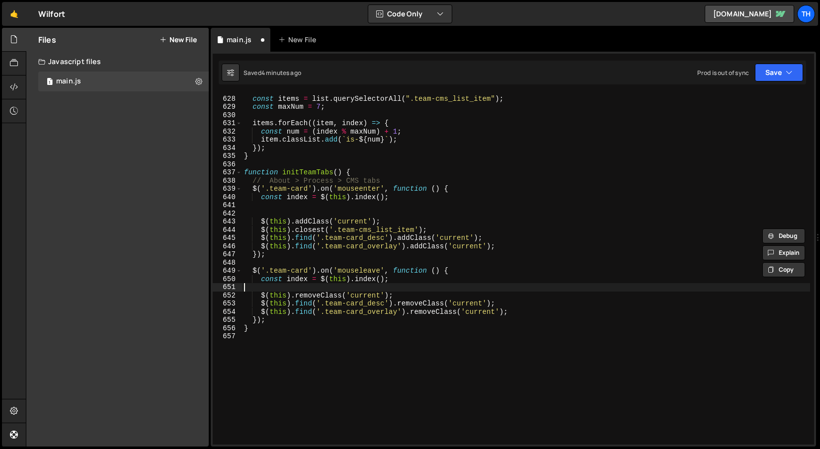
click at [408, 290] on div "const items = list . querySelectorAll ( ".team-cms_list_item" ) ; const maxNum …" at bounding box center [526, 270] width 568 height 368
click at [410, 293] on div "const items = list . querySelectorAll ( ".team-cms_list_item" ) ; const maxNum …" at bounding box center [526, 270] width 568 height 368
type textarea "$(this).removeClass('current');"
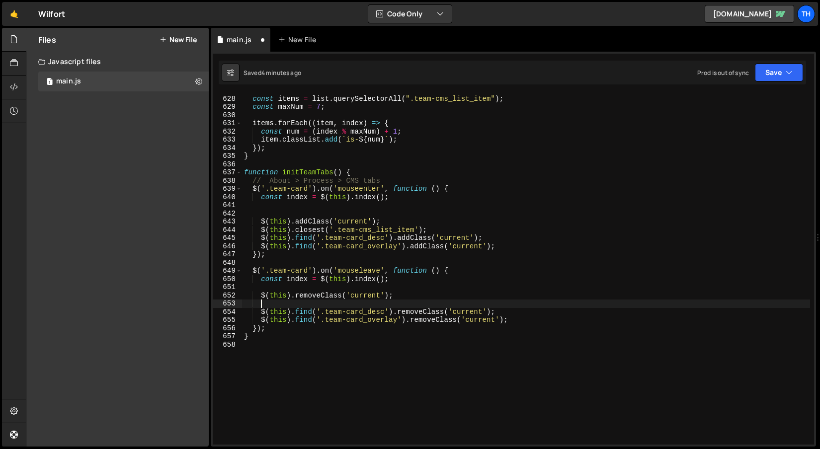
scroll to position [0, 0]
paste textarea "$(this).closest('.team-cms_list_item');"
drag, startPoint x: 394, startPoint y: 237, endPoint x: 483, endPoint y: 237, distance: 88.9
click at [483, 237] on div "const items = list . querySelectorAll ( ".team-cms_list_item" ) ; const maxNum …" at bounding box center [526, 270] width 568 height 368
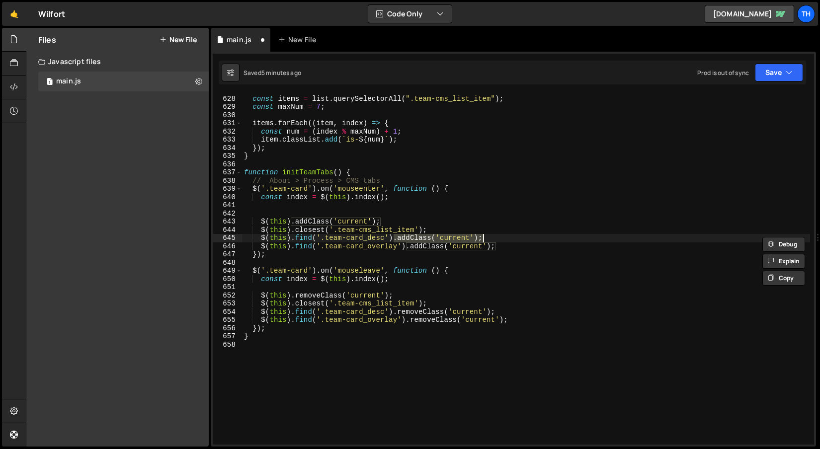
click at [449, 229] on div "const items = list . querySelectorAll ( ".team-cms_list_item" ) ; const maxNum …" at bounding box center [526, 270] width 568 height 368
click at [423, 230] on div "const items = list . querySelectorAll ( ".team-cms_list_item" ) ; const maxNum …" at bounding box center [526, 270] width 568 height 368
paste textarea ".addClass('current');"
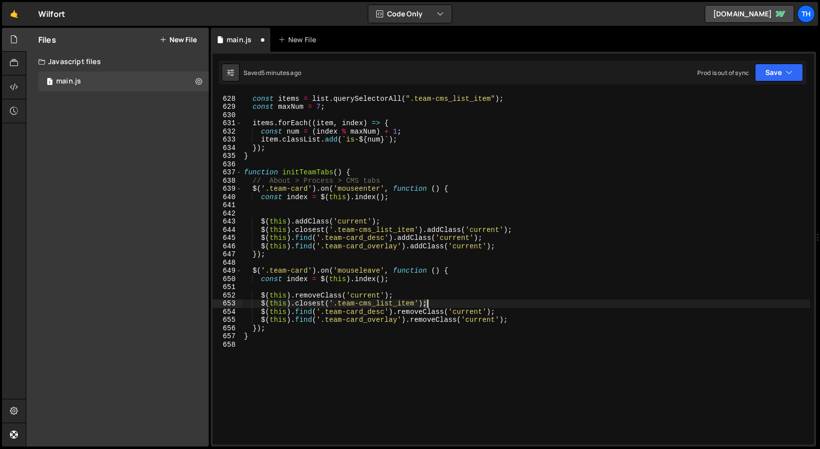
drag, startPoint x: 423, startPoint y: 303, endPoint x: 444, endPoint y: 303, distance: 20.4
click at [444, 303] on div "const items = list . querySelectorAll ( ".team-cms_list_item" ) ; const maxNum …" at bounding box center [526, 270] width 568 height 368
paste textarea ".addClass('current')"
click at [423, 316] on div "const items = list . querySelectorAll ( ".team-cms_list_item" ) ; const maxNum …" at bounding box center [526, 270] width 568 height 368
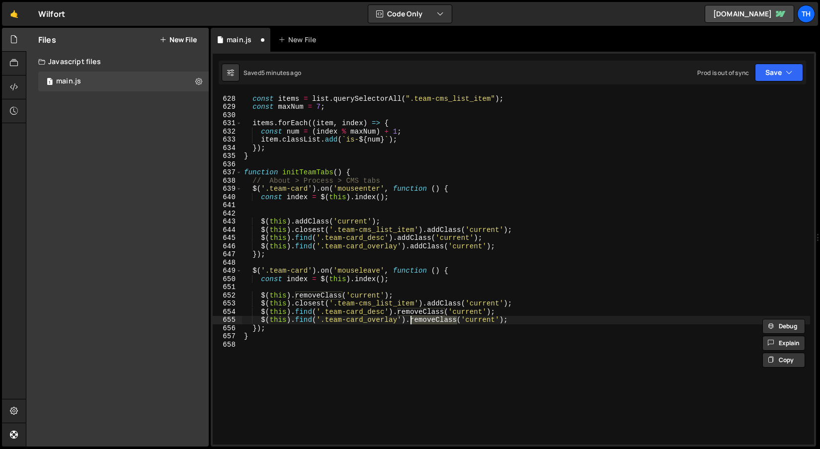
click at [445, 301] on div "const items = list . querySelectorAll ( ".team-cms_list_item" ) ; const maxNum …" at bounding box center [526, 270] width 568 height 368
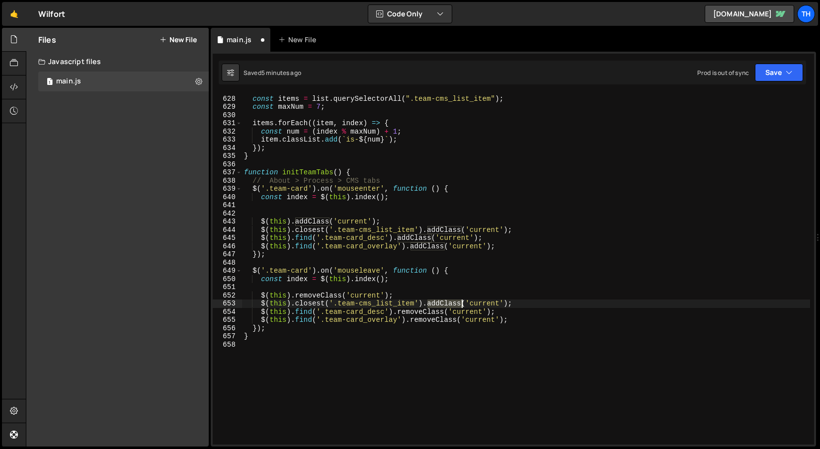
click at [445, 301] on div "const items = list . querySelectorAll ( ".team-cms_list_item" ) ; const maxNum …" at bounding box center [526, 270] width 568 height 368
paste textarea "remove"
click at [434, 322] on div "const items = list . querySelectorAll ( ".team-cms_list_item" ) ; const maxNum …" at bounding box center [526, 270] width 568 height 368
click at [783, 66] on button "Save" at bounding box center [779, 73] width 48 height 18
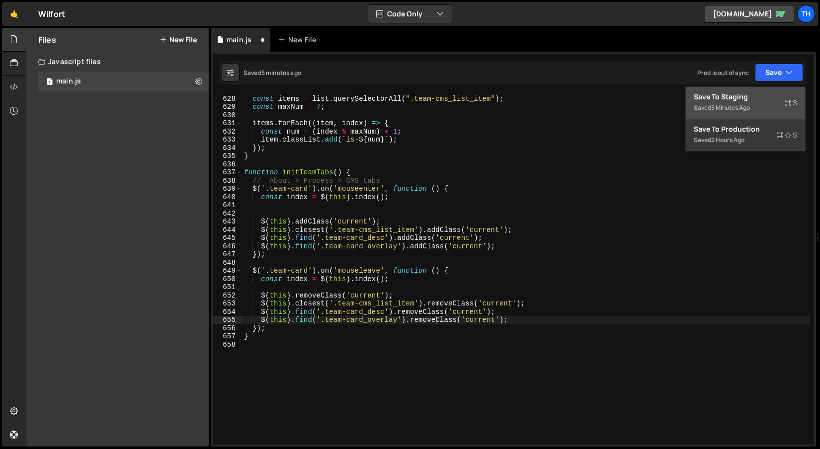
click at [749, 97] on div "Save to Staging S" at bounding box center [745, 97] width 103 height 10
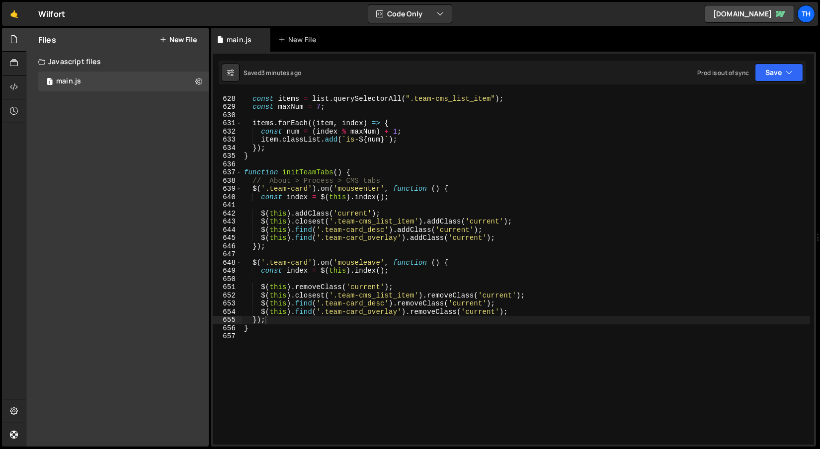
type textarea "$(this).find('.team-card_overlay').addClass('current');"
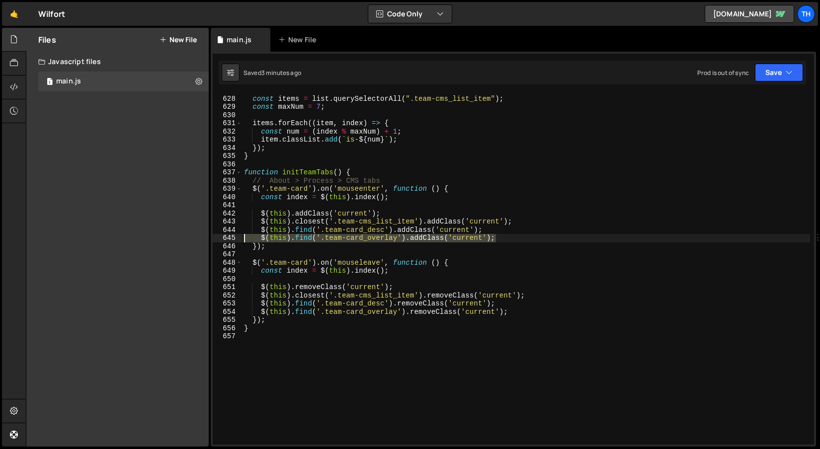
drag, startPoint x: 514, startPoint y: 238, endPoint x: 244, endPoint y: 234, distance: 269.8
click at [244, 234] on div "const items = list . querySelectorAll ( ".team-cms_list_item" ) ; const maxNum …" at bounding box center [526, 270] width 568 height 368
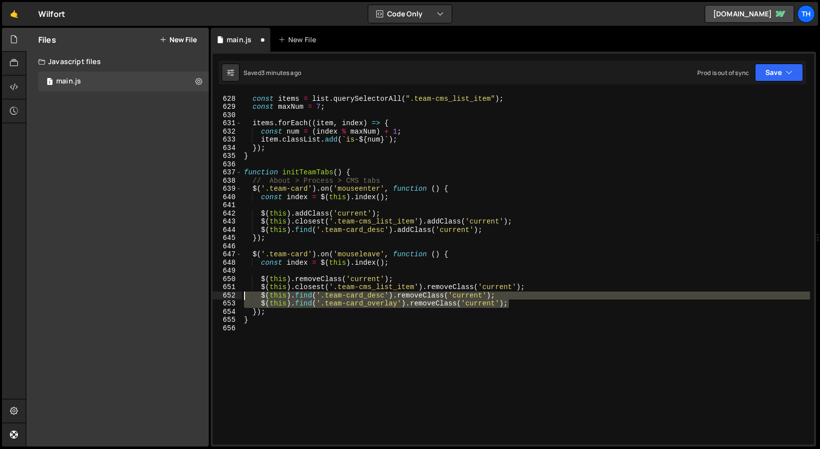
drag, startPoint x: 524, startPoint y: 304, endPoint x: 207, endPoint y: 299, distance: 317.5
click at [207, 299] on div "Files New File Create your first file Get started by starting a Javascript or C…" at bounding box center [423, 237] width 794 height 419
click at [442, 297] on div "const items = list . querySelectorAll ( ".team-cms_list_item" ) ; const maxNum …" at bounding box center [526, 268] width 568 height 351
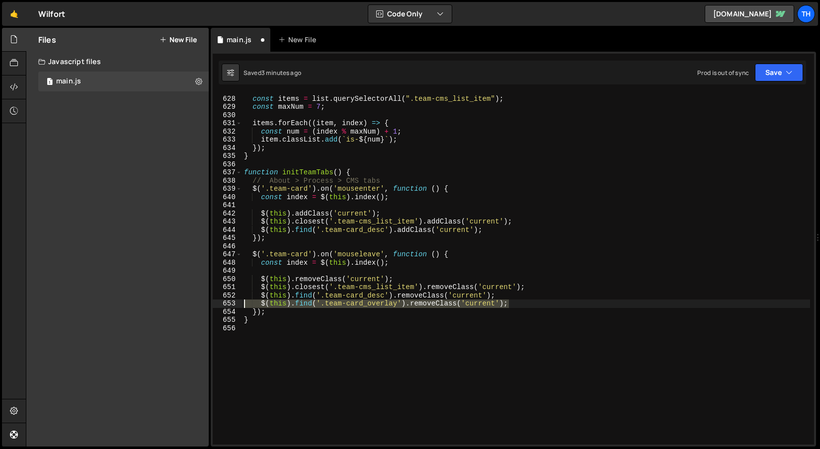
drag, startPoint x: 513, startPoint y: 306, endPoint x: 113, endPoint y: 303, distance: 399.4
click at [113, 303] on div "Files New File Create your first file Get started by starting a Javascript or C…" at bounding box center [423, 237] width 794 height 419
type textarea "$(this).find('.team-card_overlay').removeClass('current');"
type textarea "$(this).find('.team-card_desc').removeClass('current');"
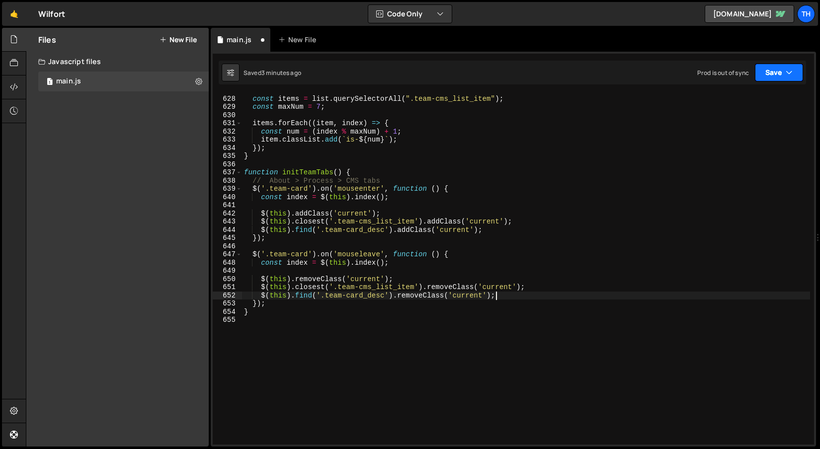
click at [774, 78] on button "Save" at bounding box center [779, 73] width 48 height 18
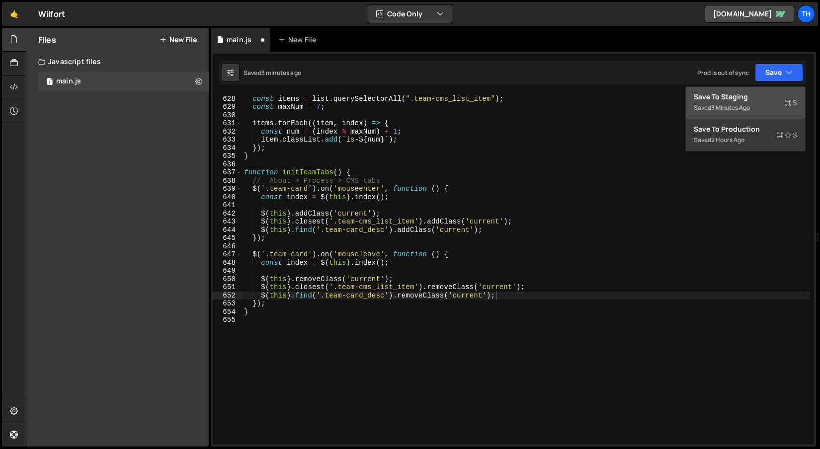
click at [733, 91] on button "Save to Staging S Saved 3 minutes ago" at bounding box center [745, 103] width 119 height 32
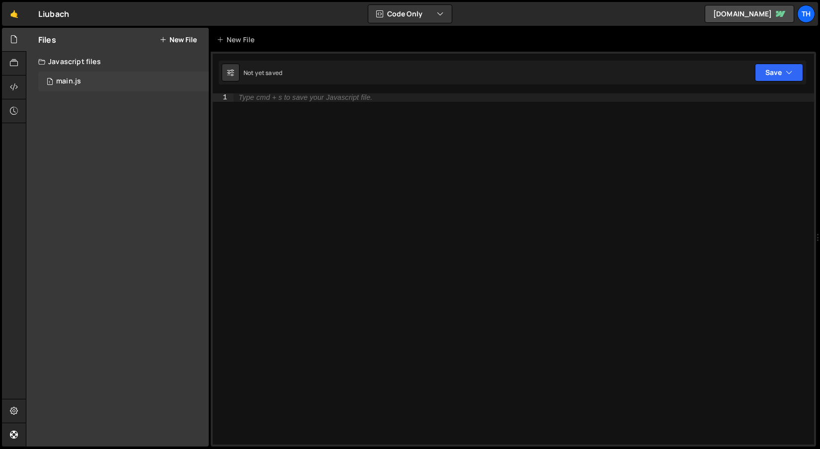
click at [115, 72] on div "1 main.js 0" at bounding box center [123, 82] width 170 height 20
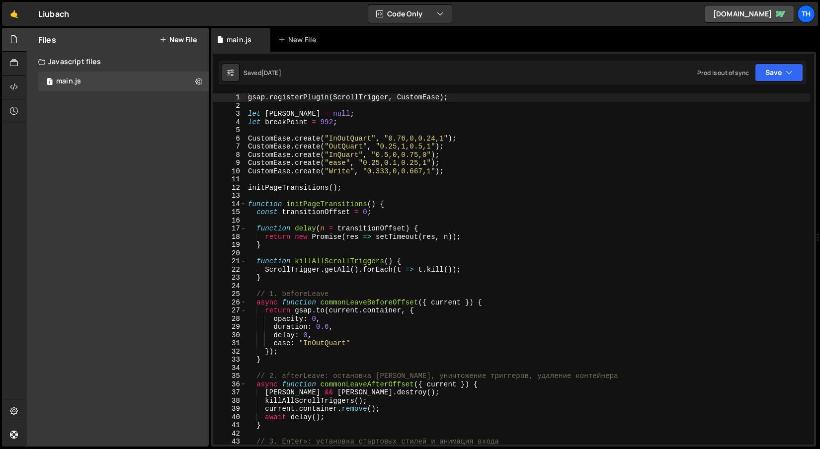
scroll to position [2621, 0]
click at [243, 206] on span at bounding box center [242, 204] width 5 height 8
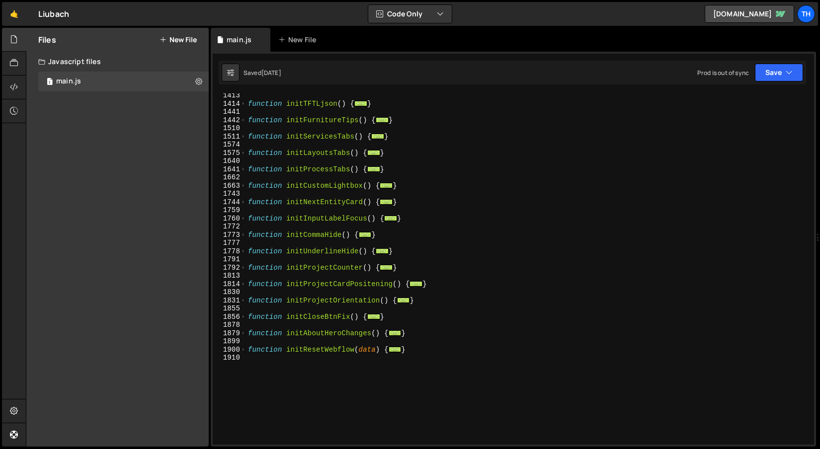
scroll to position [444, 0]
click at [244, 169] on span at bounding box center [242, 169] width 5 height 8
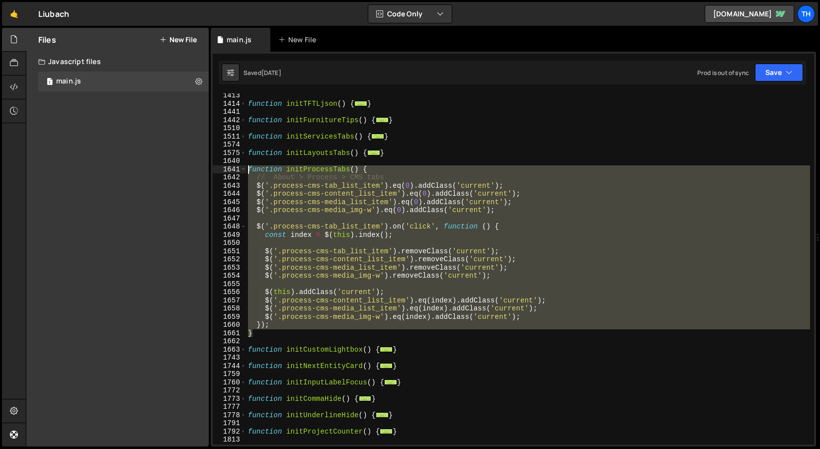
drag, startPoint x: 267, startPoint y: 329, endPoint x: 227, endPoint y: 170, distance: 164.6
click at [227, 170] on div "gsap.registerPlugin(ScrollTrigger, CustomEase); 1413 1414 1441 1442 1510 1511 1…" at bounding box center [513, 268] width 601 height 351
type textarea "function initProcessTabs() { // About > Process > CMS tabs"
